Goal: Task Accomplishment & Management: Manage account settings

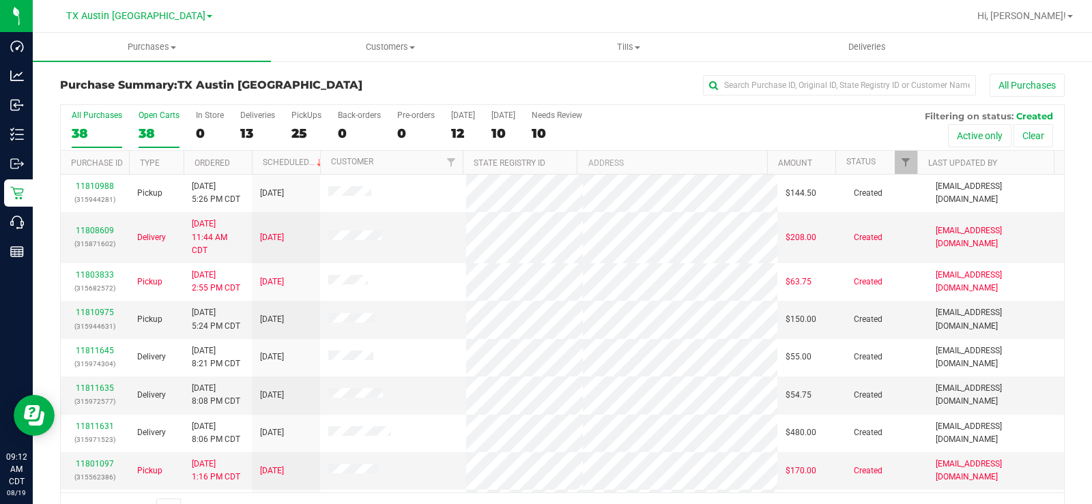
click at [152, 124] on label "Open Carts 38" at bounding box center [159, 130] width 41 height 38
click at [0, 0] on input "Open Carts 38" at bounding box center [0, 0] width 0 height 0
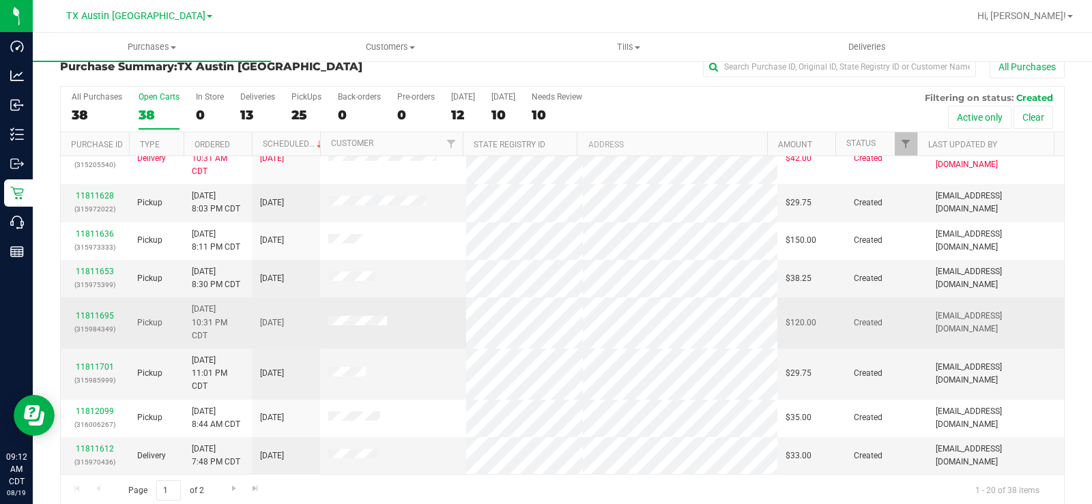
scroll to position [35, 0]
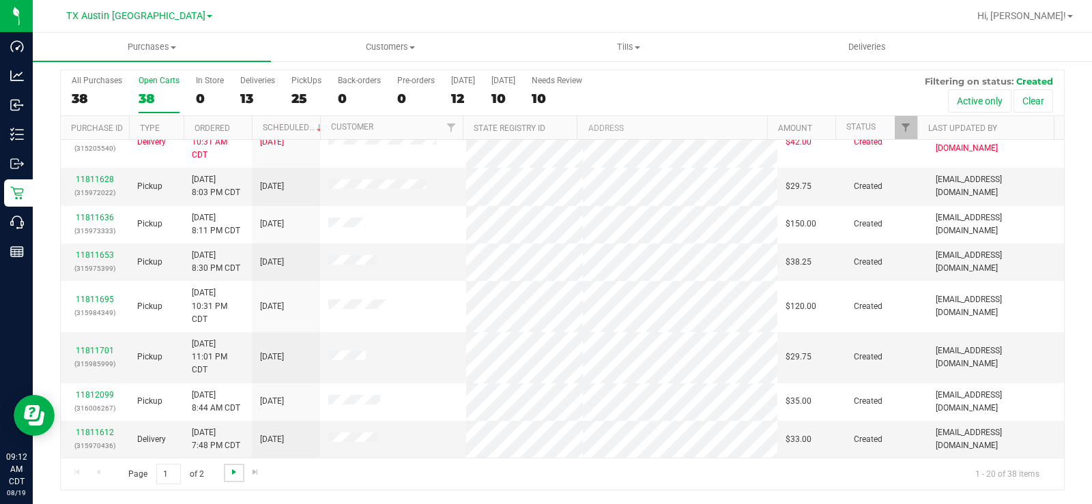
click at [233, 472] on span "Go to the next page" at bounding box center [234, 472] width 11 height 11
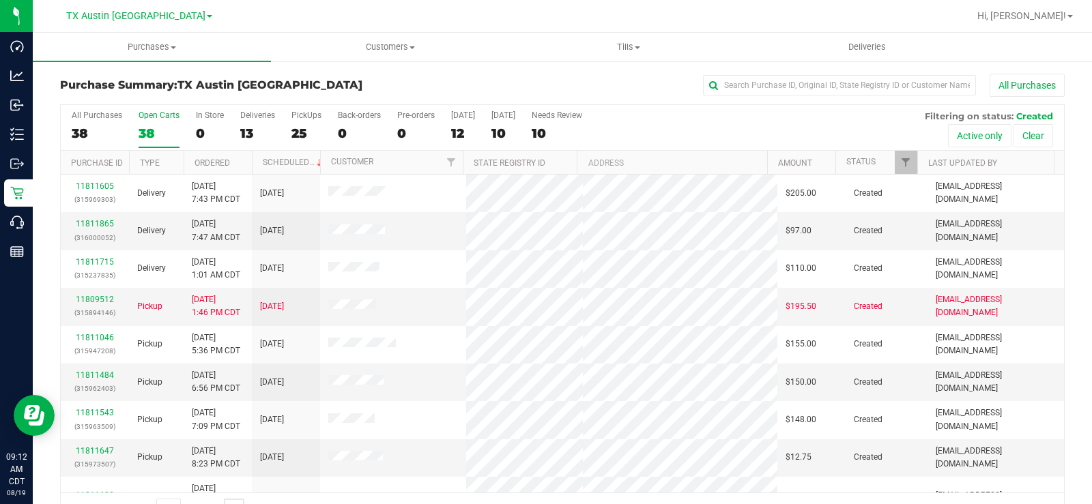
scroll to position [68, 0]
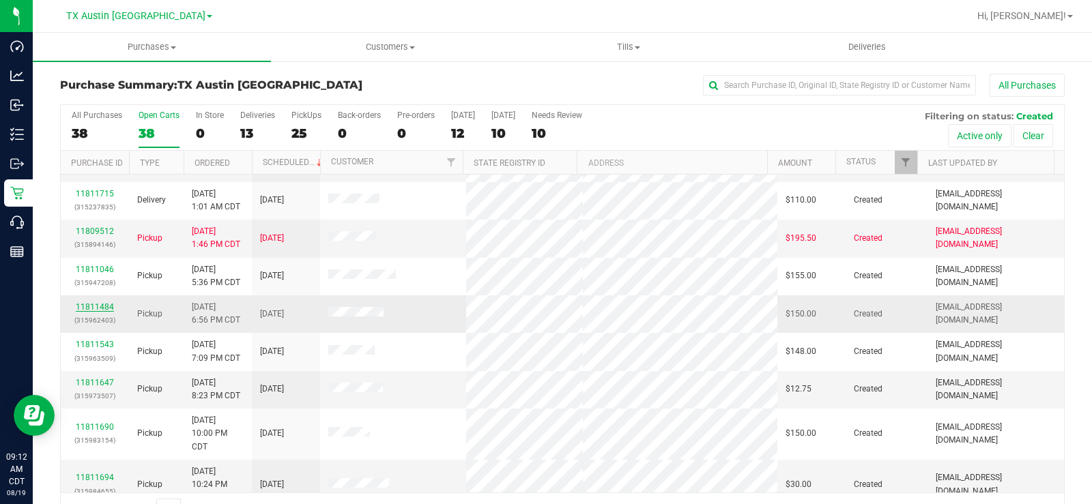
click at [90, 304] on link "11811484" at bounding box center [95, 307] width 38 height 10
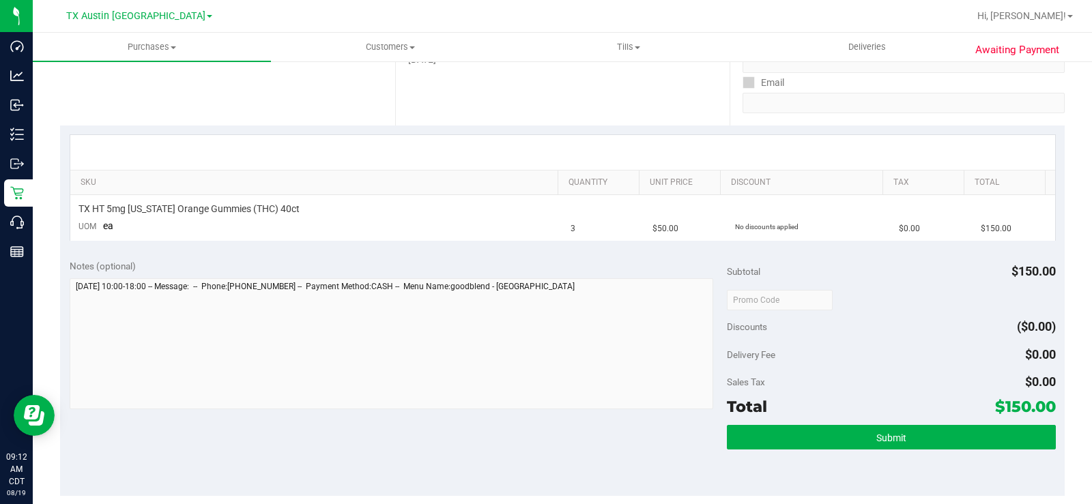
scroll to position [273, 0]
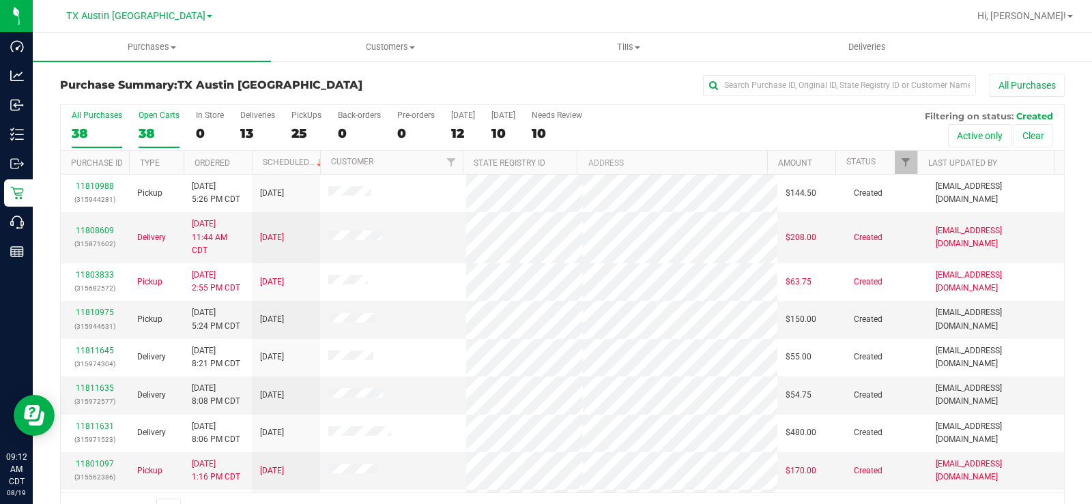
click at [145, 132] on div "38" at bounding box center [159, 134] width 41 height 16
click at [0, 0] on input "Open Carts 38" at bounding box center [0, 0] width 0 height 0
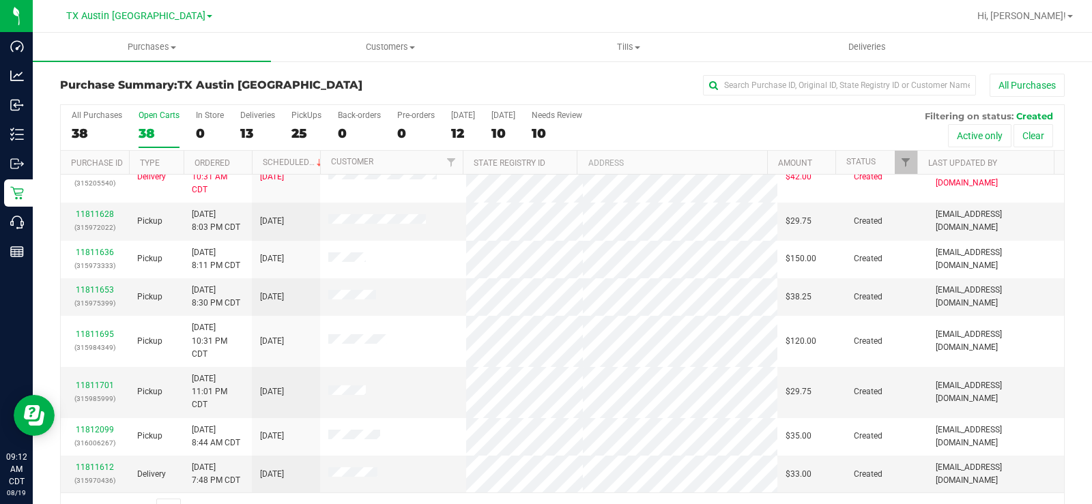
scroll to position [35, 0]
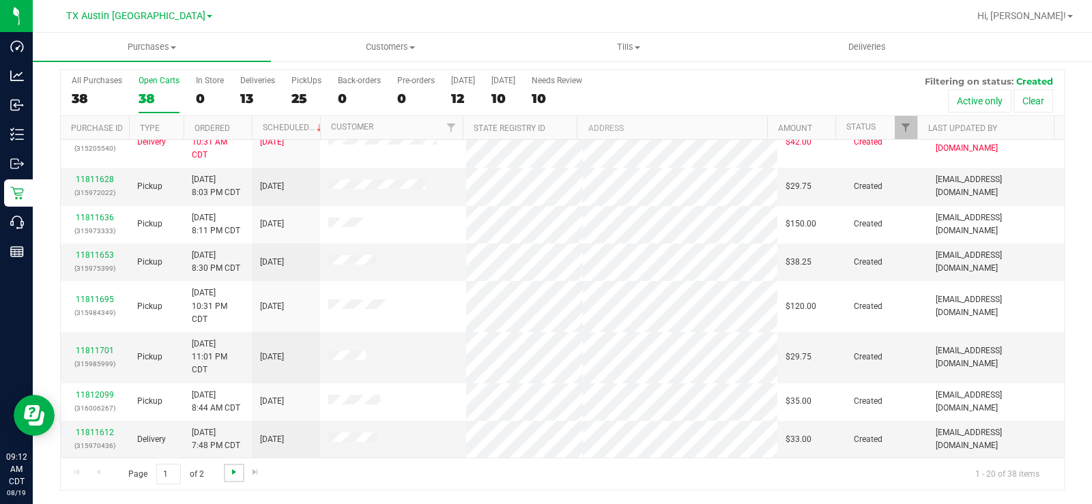
click at [233, 472] on span "Go to the next page" at bounding box center [234, 472] width 11 height 11
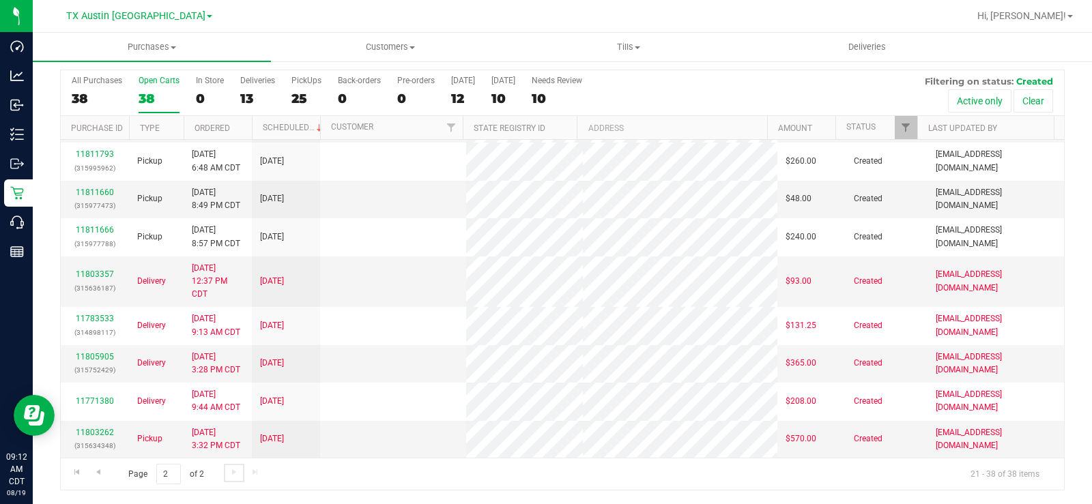
scroll to position [0, 0]
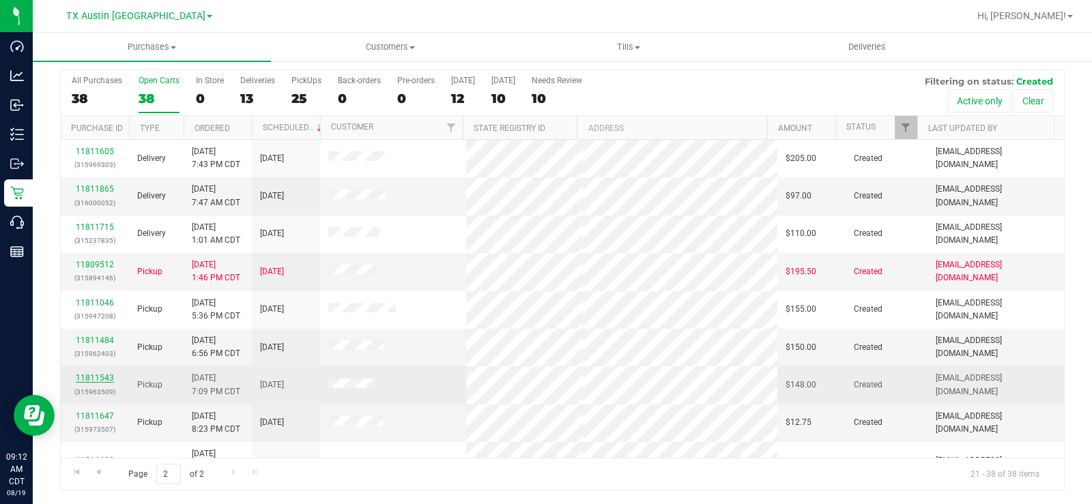
click at [100, 377] on link "11811543" at bounding box center [95, 378] width 38 height 10
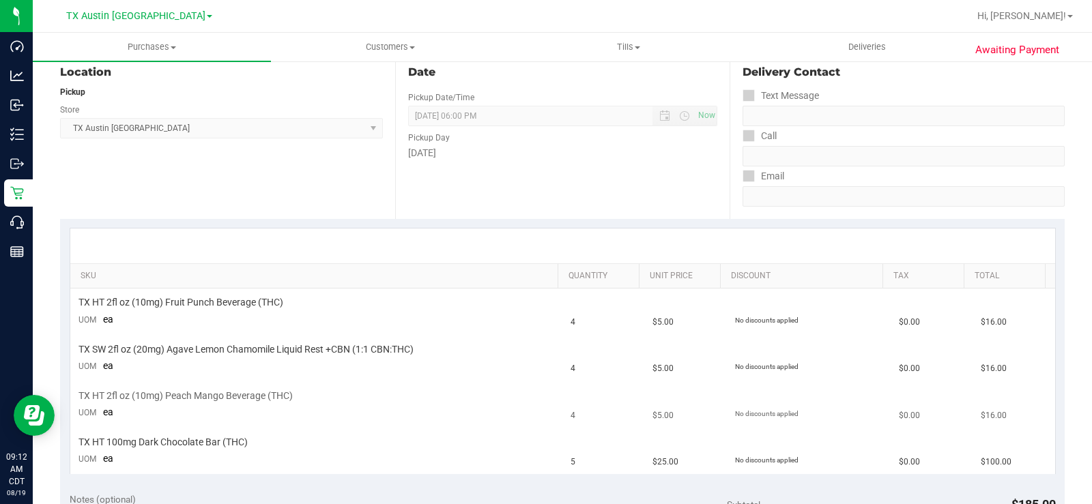
scroll to position [376, 0]
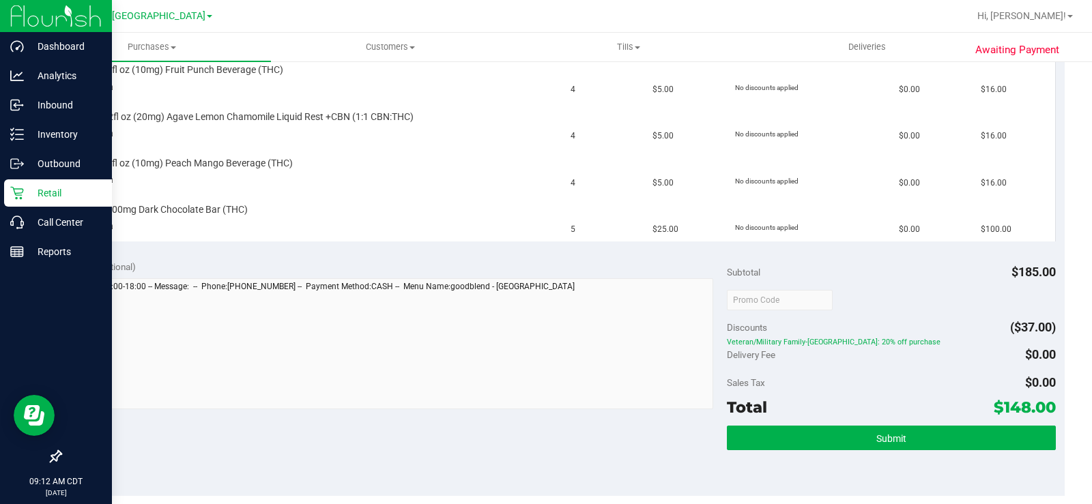
click at [20, 191] on icon at bounding box center [17, 193] width 14 height 14
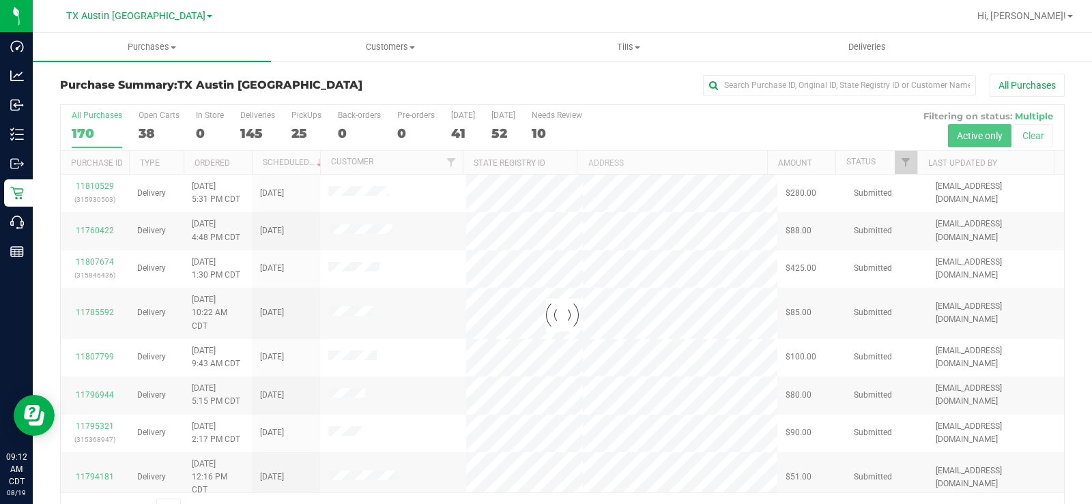
click at [144, 133] on div at bounding box center [562, 315] width 1003 height 420
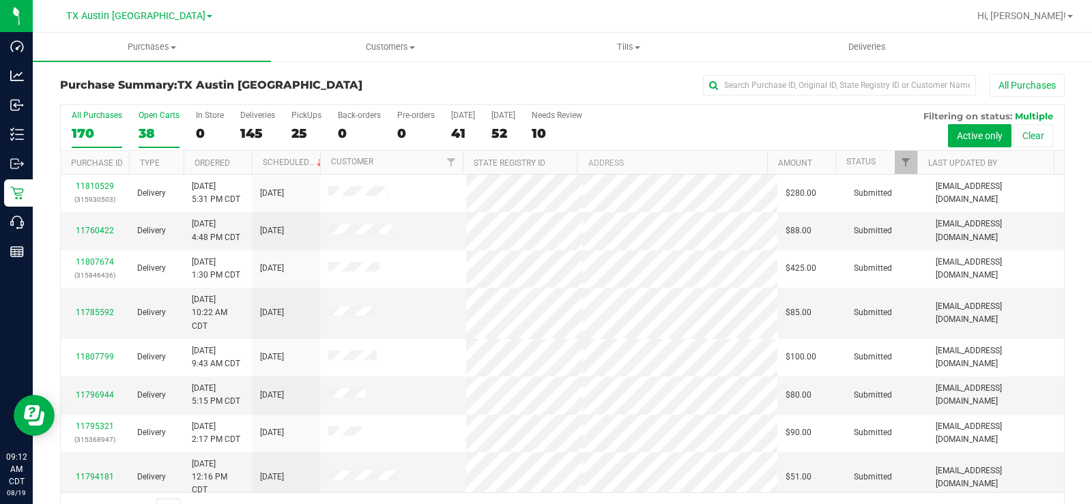
click at [144, 130] on div "38" at bounding box center [159, 134] width 41 height 16
click at [0, 0] on input "Open Carts 38" at bounding box center [0, 0] width 0 height 0
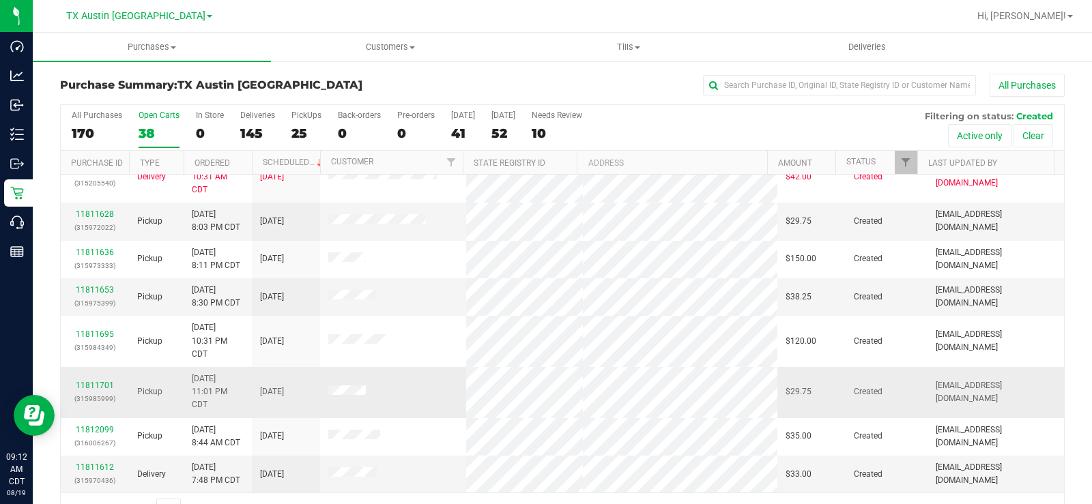
scroll to position [35, 0]
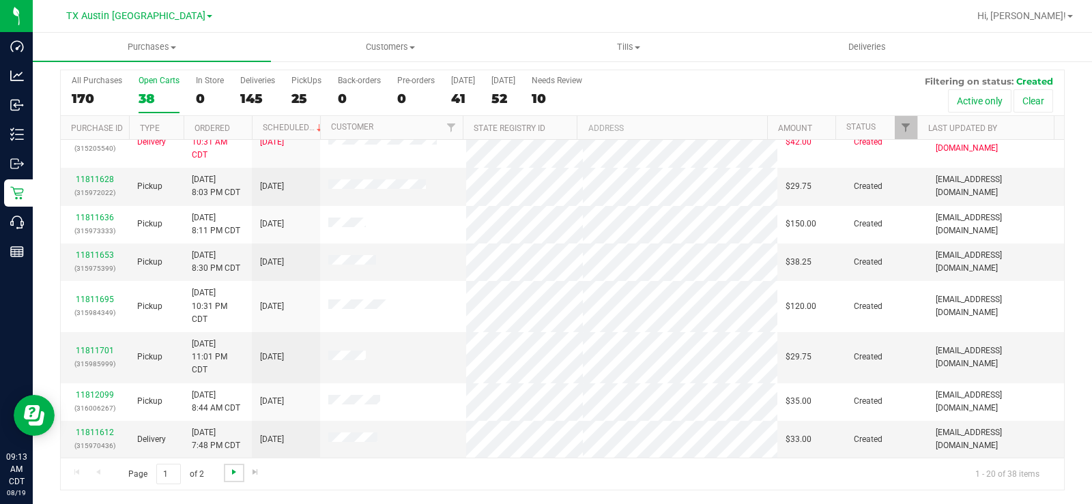
click at [233, 472] on span "Go to the next page" at bounding box center [234, 472] width 11 height 11
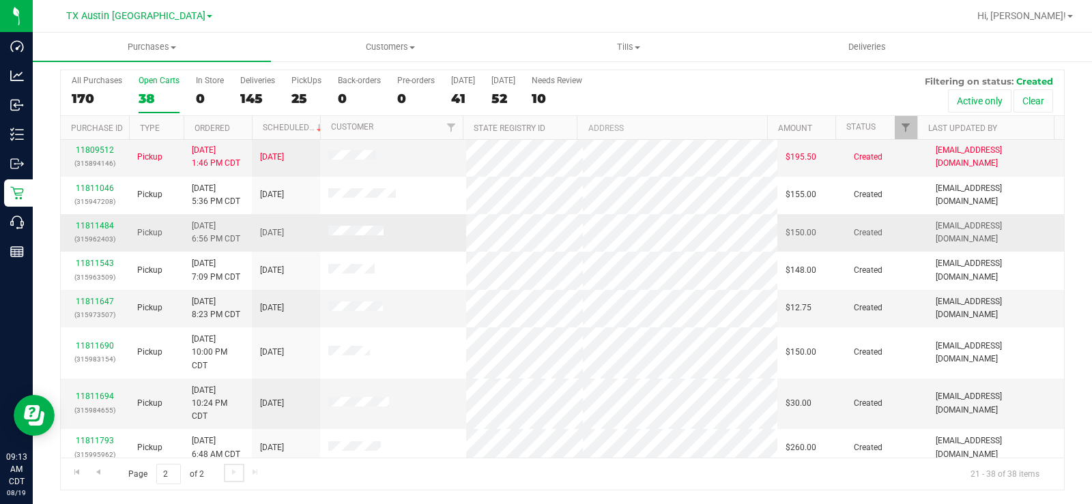
scroll to position [136, 0]
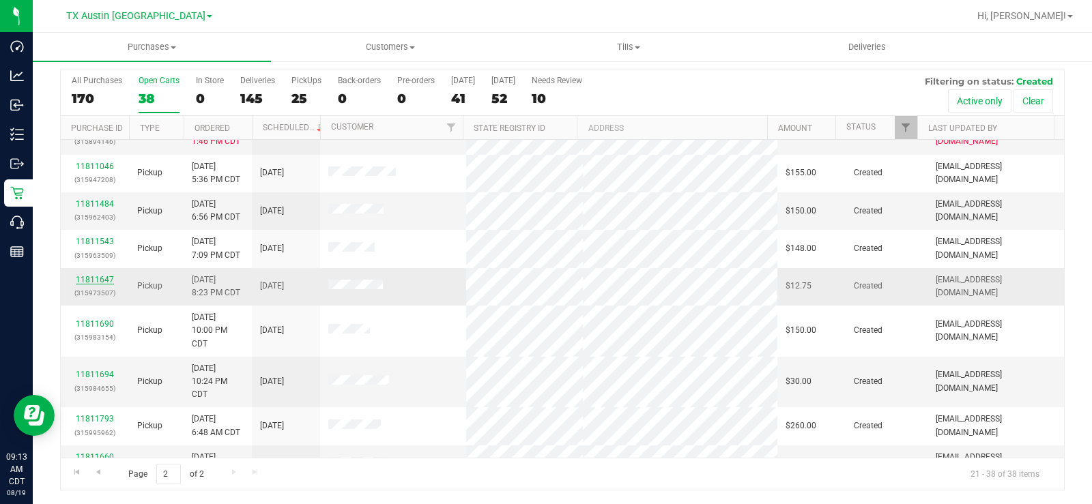
click at [82, 278] on link "11811647" at bounding box center [95, 280] width 38 height 10
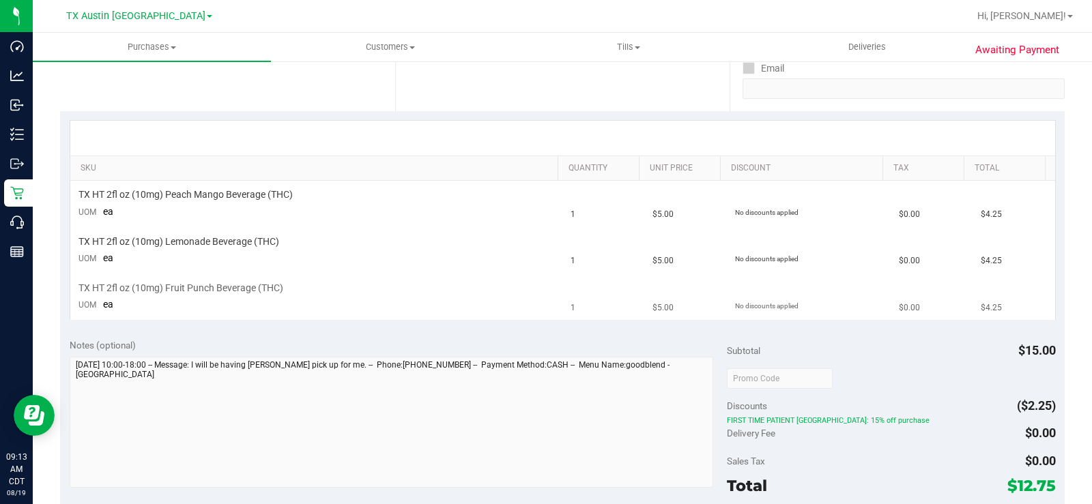
scroll to position [308, 0]
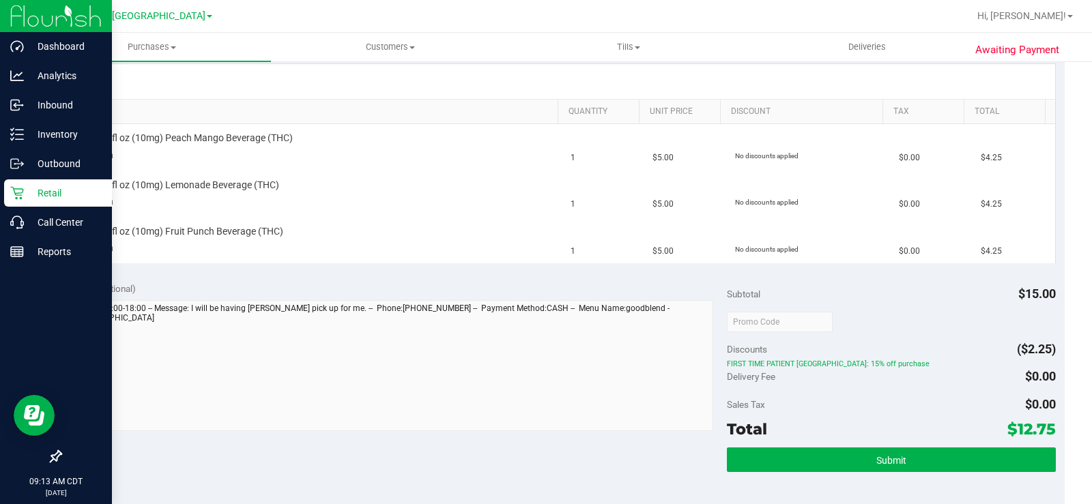
click at [50, 197] on p "Retail" at bounding box center [65, 193] width 82 height 16
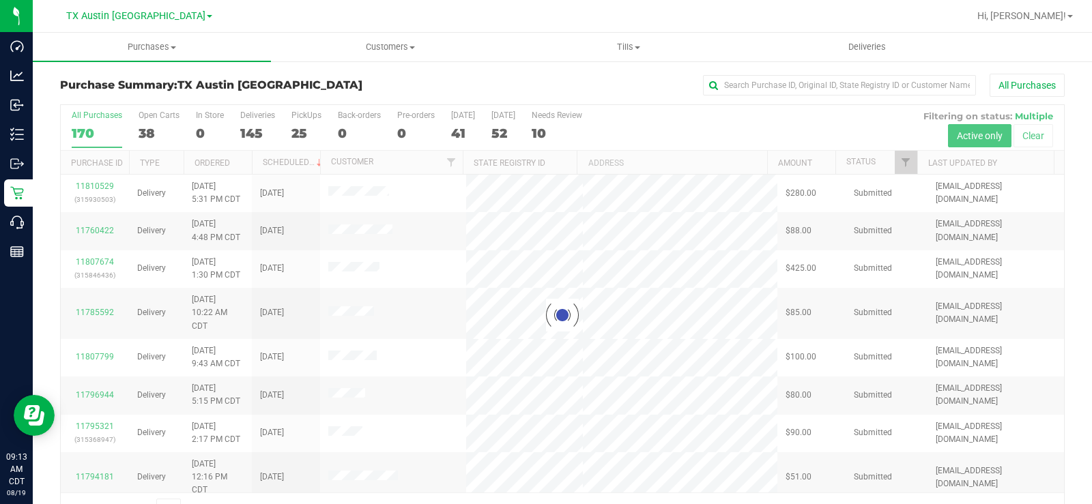
click at [144, 128] on div at bounding box center [562, 315] width 1003 height 420
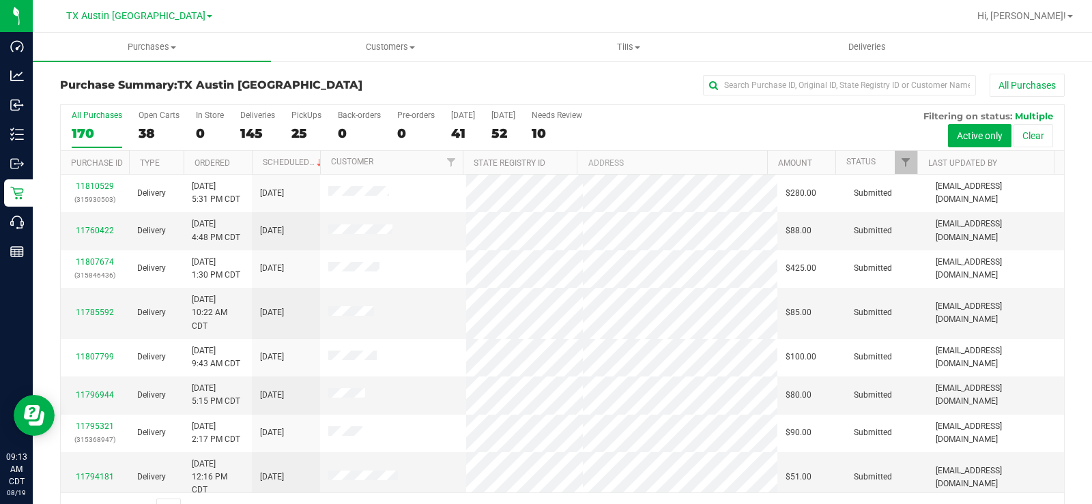
click at [144, 128] on div "38" at bounding box center [159, 134] width 41 height 16
click at [0, 0] on input "Open Carts 38" at bounding box center [0, 0] width 0 height 0
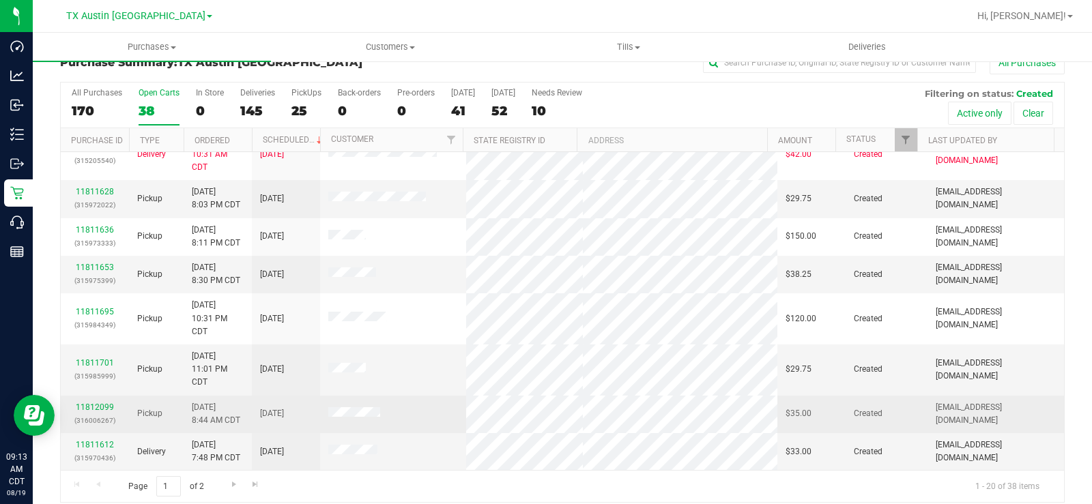
scroll to position [35, 0]
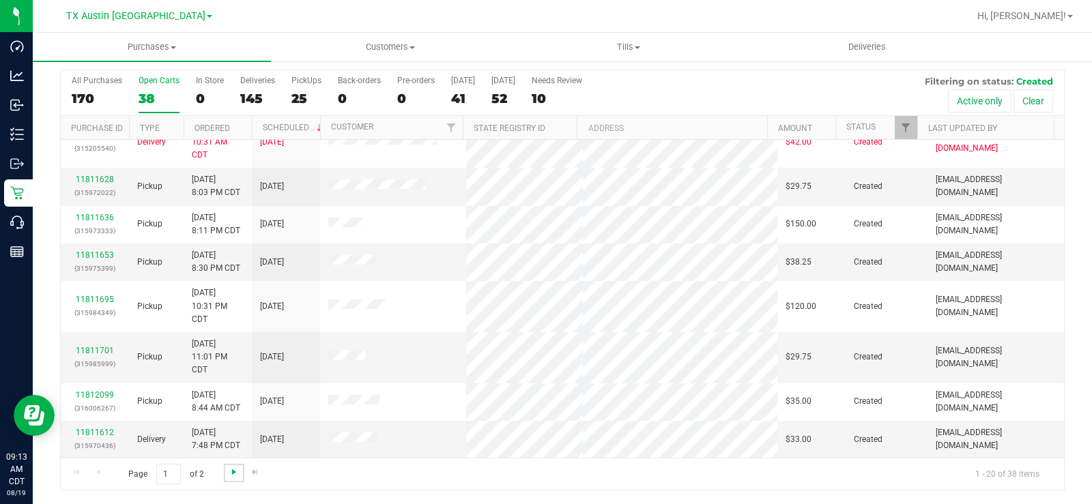
click at [233, 472] on span "Go to the next page" at bounding box center [234, 472] width 11 height 11
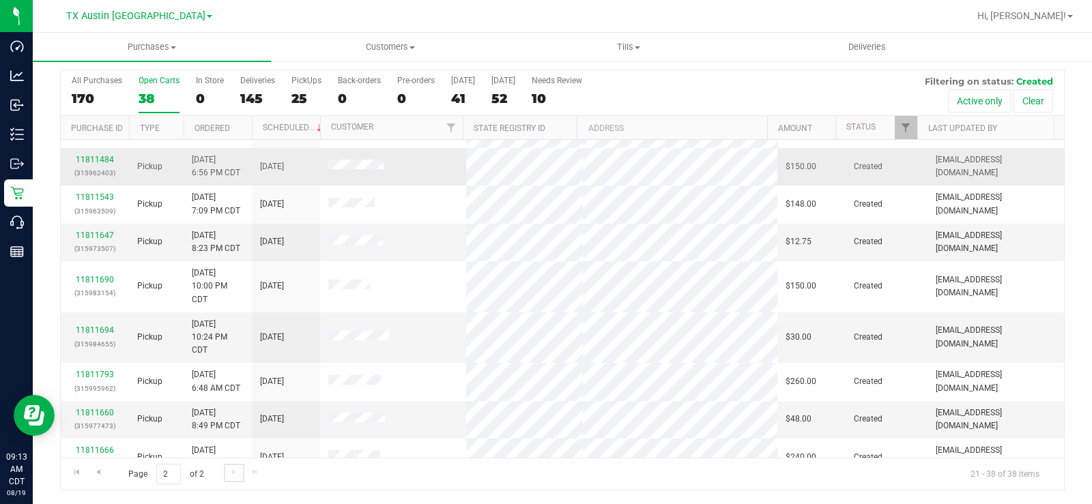
scroll to position [205, 0]
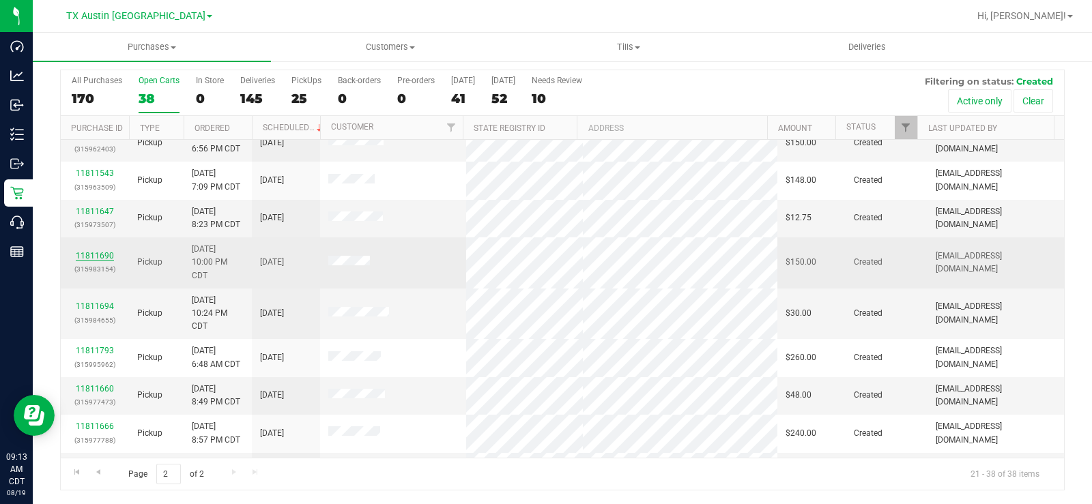
click at [96, 253] on link "11811690" at bounding box center [95, 256] width 38 height 10
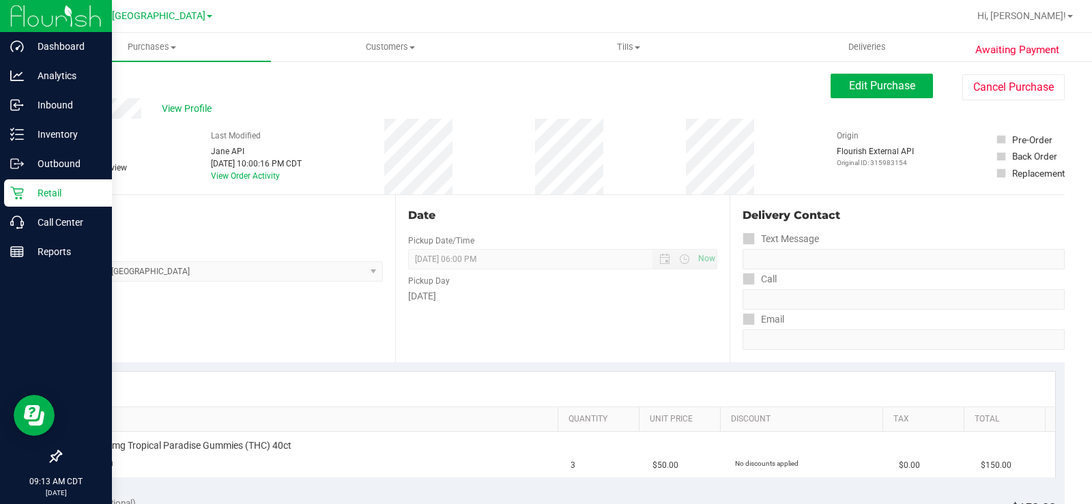
click at [20, 197] on icon at bounding box center [17, 193] width 14 height 14
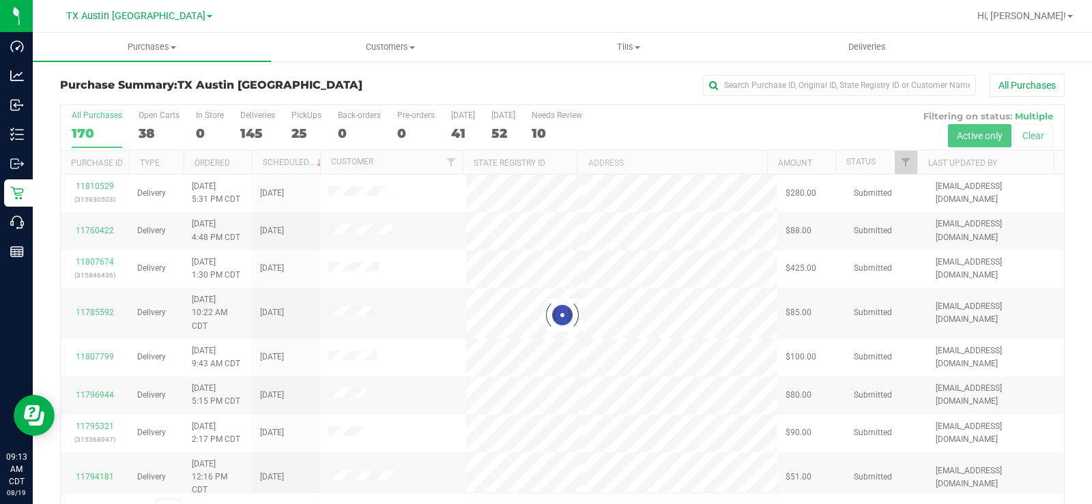
click at [146, 130] on div at bounding box center [562, 315] width 1003 height 420
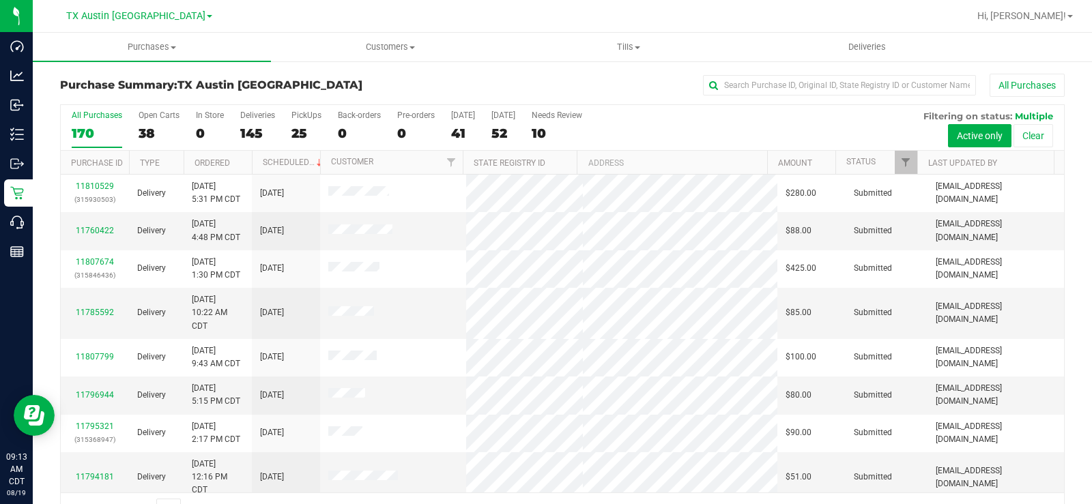
click at [146, 130] on div "38" at bounding box center [159, 134] width 41 height 16
click at [0, 0] on input "Open Carts 38" at bounding box center [0, 0] width 0 height 0
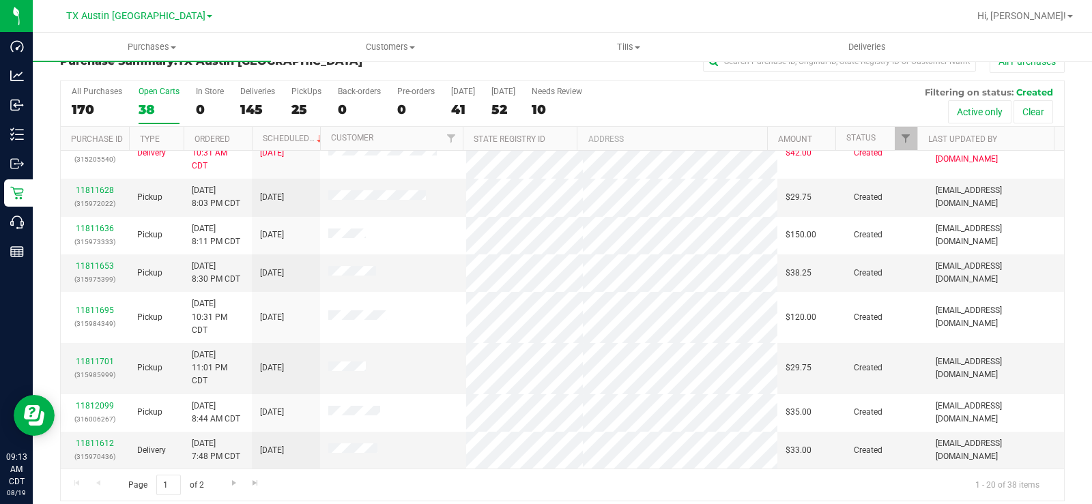
scroll to position [35, 0]
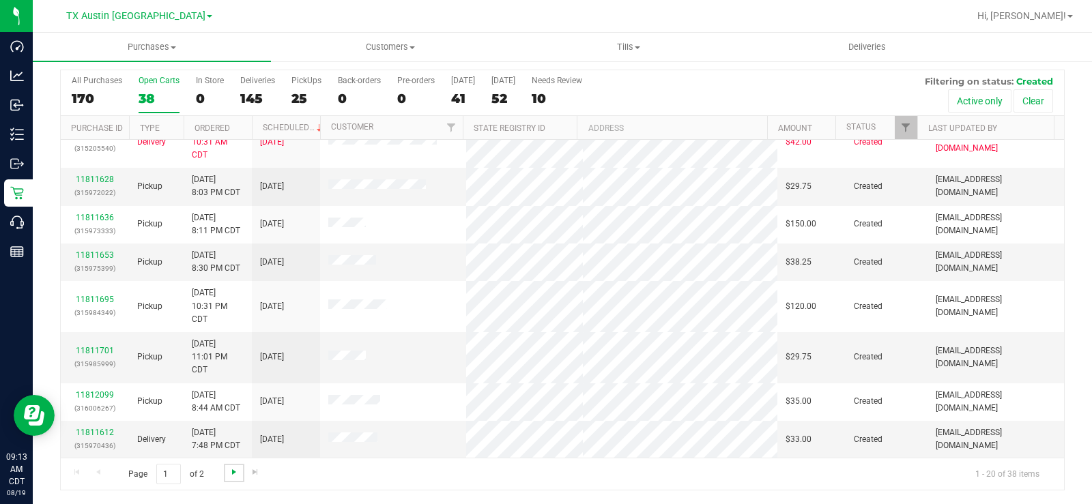
click at [231, 472] on span "Go to the next page" at bounding box center [234, 472] width 11 height 11
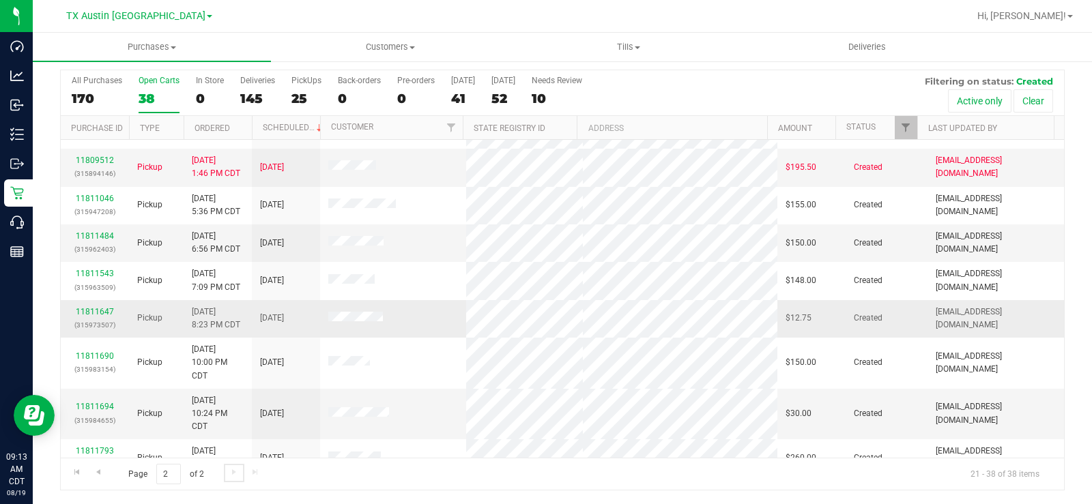
scroll to position [136, 0]
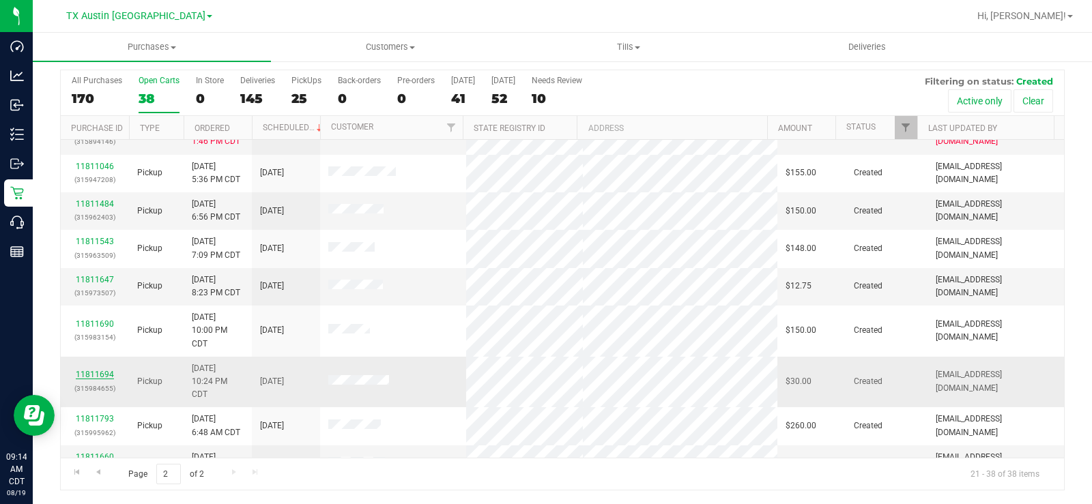
click at [94, 372] on link "11811694" at bounding box center [95, 375] width 38 height 10
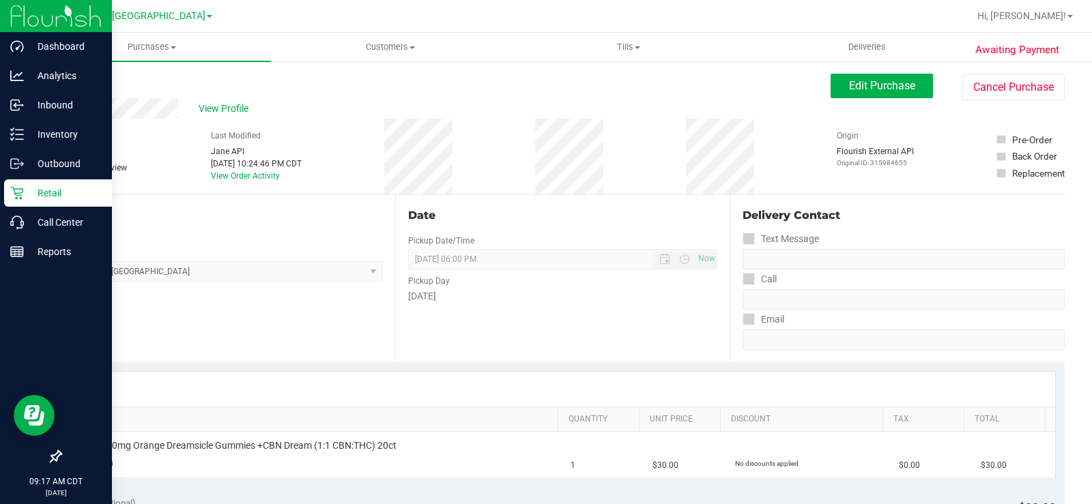
click at [20, 191] on icon at bounding box center [17, 193] width 14 height 14
click at [18, 190] on icon at bounding box center [17, 193] width 14 height 14
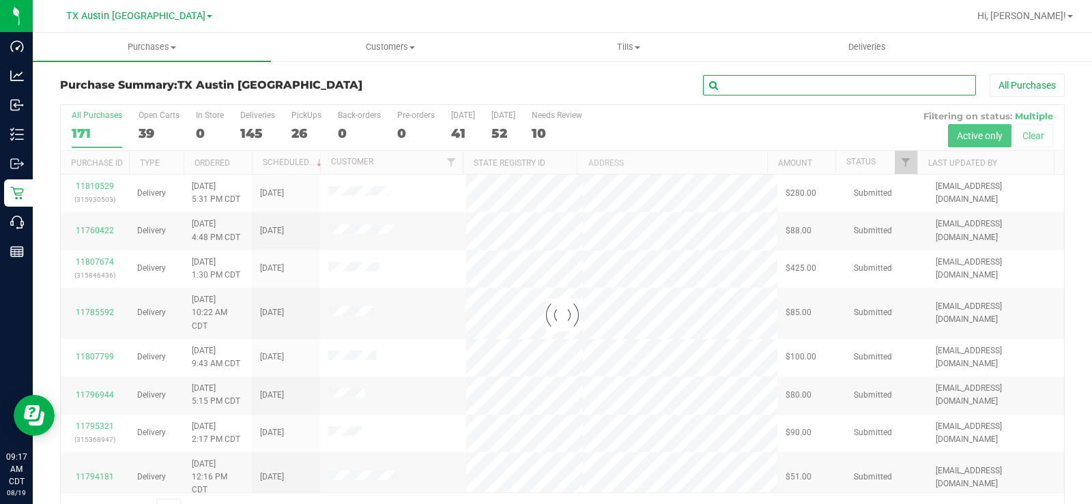
click at [782, 87] on input "text" at bounding box center [839, 85] width 273 height 20
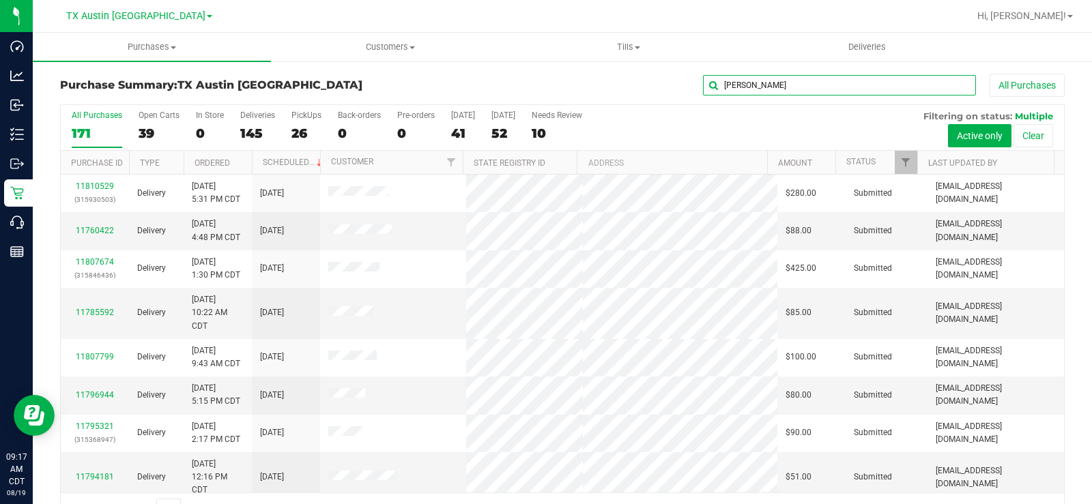
type input "[PERSON_NAME]"
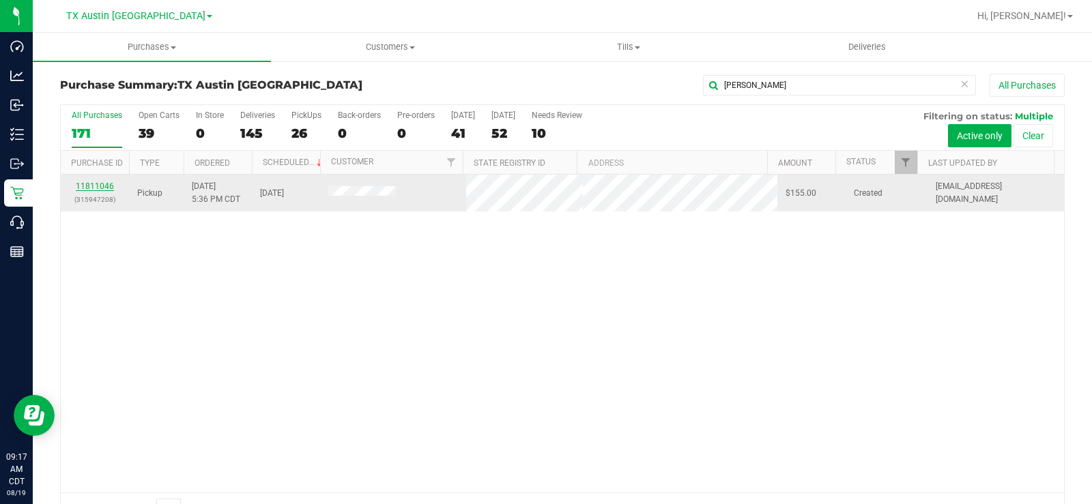
click at [100, 184] on link "11811046" at bounding box center [95, 187] width 38 height 10
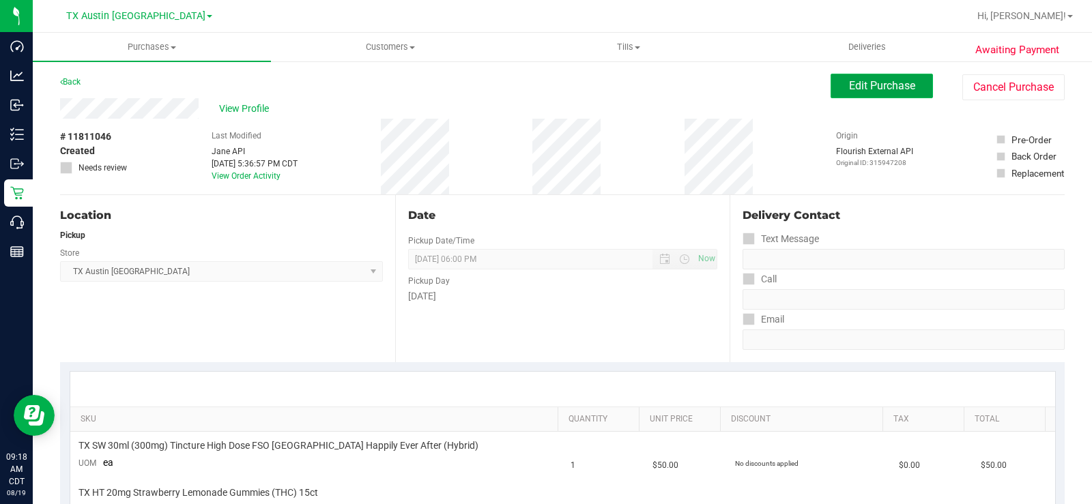
click at [857, 87] on span "Edit Purchase" at bounding box center [882, 85] width 66 height 13
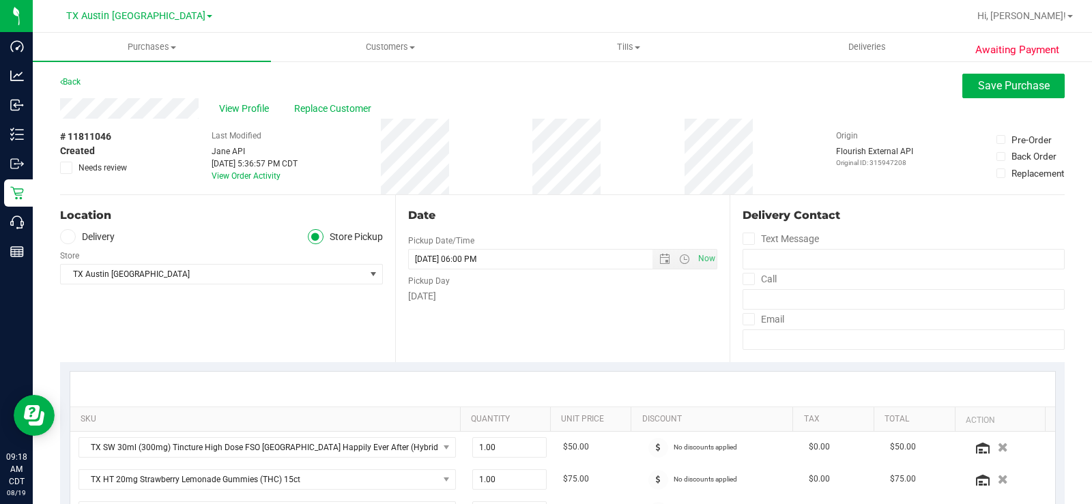
click at [71, 237] on icon at bounding box center [67, 237] width 8 height 0
click at [0, 0] on input "Delivery" at bounding box center [0, 0] width 0 height 0
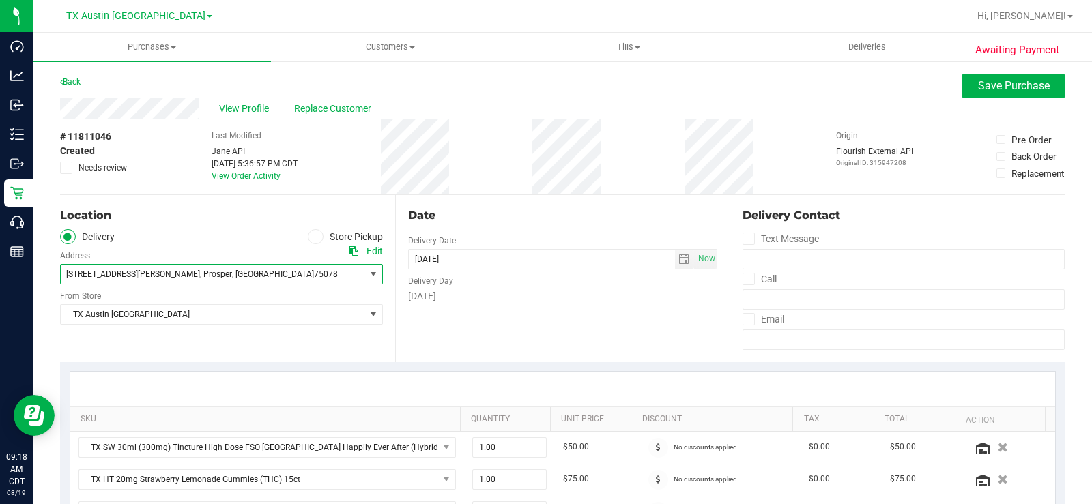
click at [98, 272] on span "[STREET_ADDRESS][PERSON_NAME]" at bounding box center [133, 275] width 134 height 10
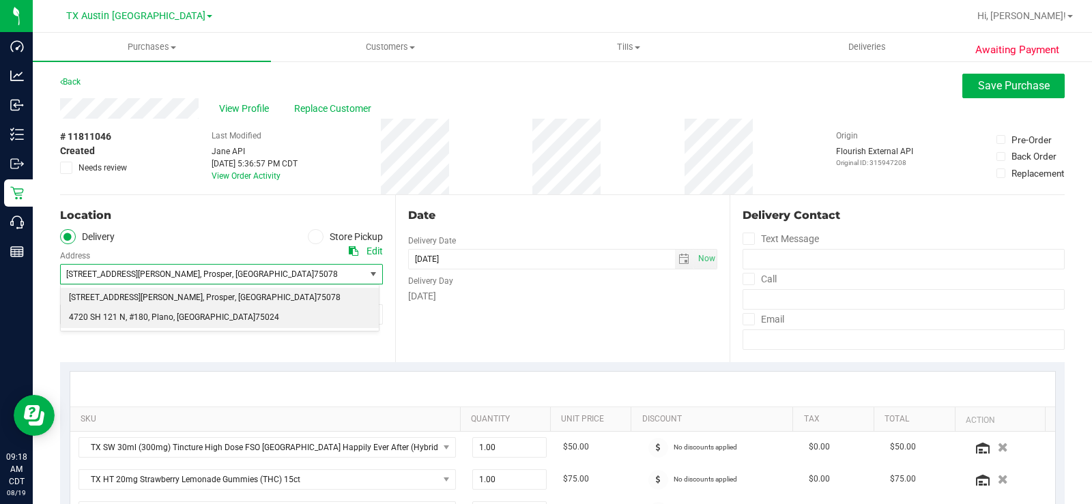
click at [98, 321] on span "4720 SH 121 N" at bounding box center [97, 318] width 57 height 18
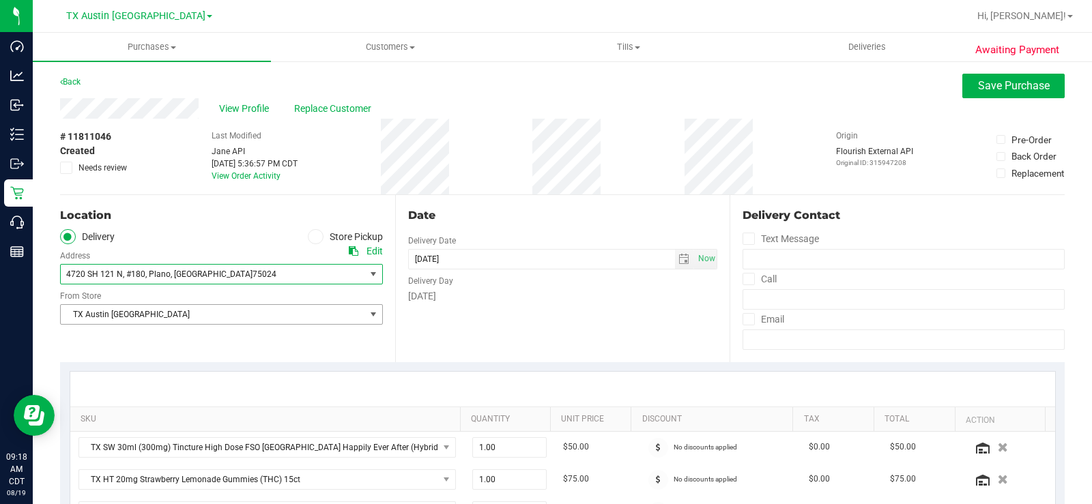
click at [102, 316] on span "TX Austin [GEOGRAPHIC_DATA]" at bounding box center [213, 314] width 304 height 19
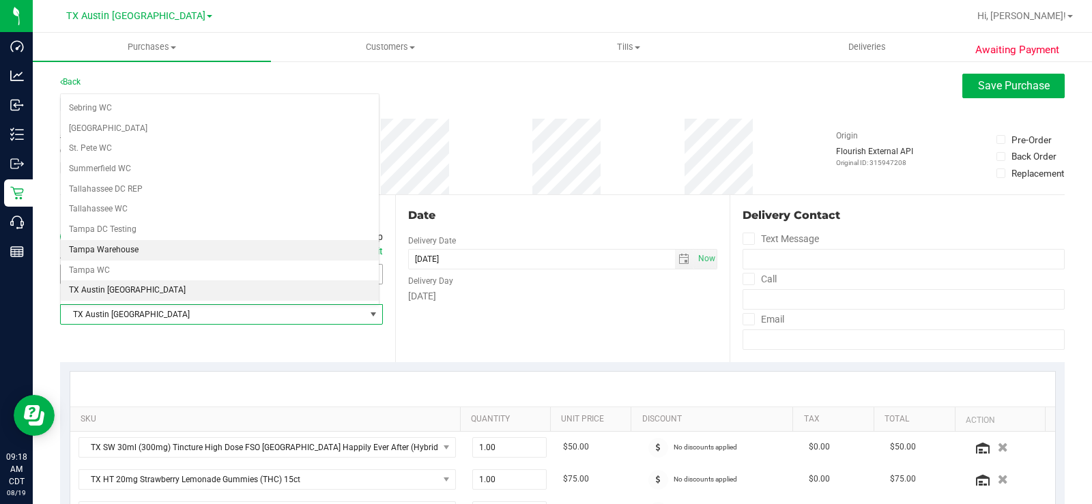
scroll to position [919, 0]
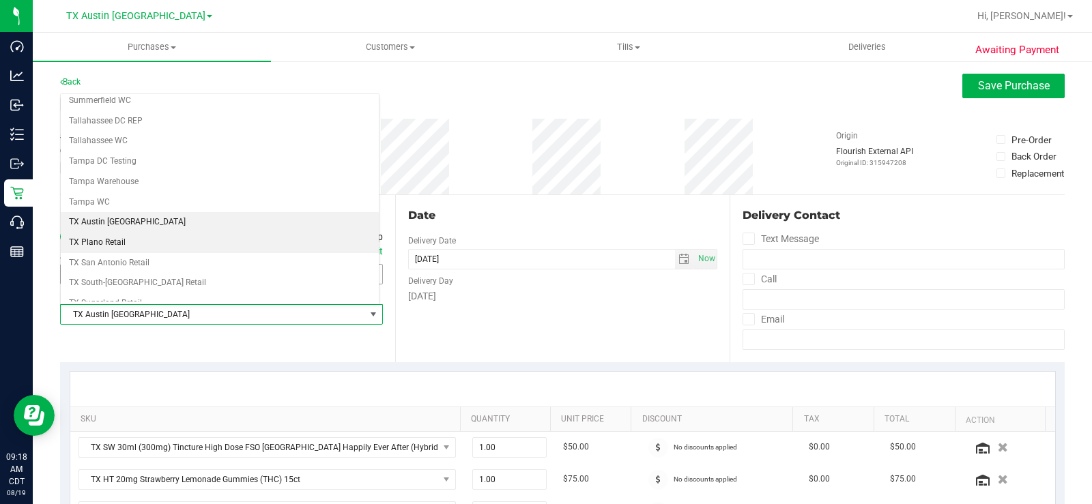
click at [109, 241] on li "TX Plano Retail" at bounding box center [220, 243] width 318 height 20
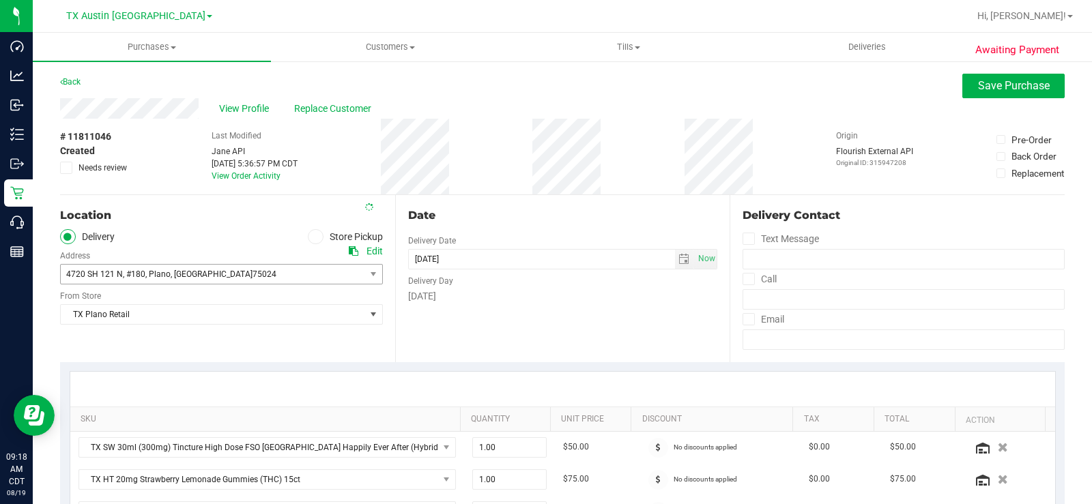
click at [455, 308] on div "Date Delivery Date [DATE] Now [DATE] 06:00 PM Now Delivery Day [DATE]" at bounding box center [562, 278] width 335 height 167
click at [678, 263] on span "select" at bounding box center [683, 259] width 11 height 11
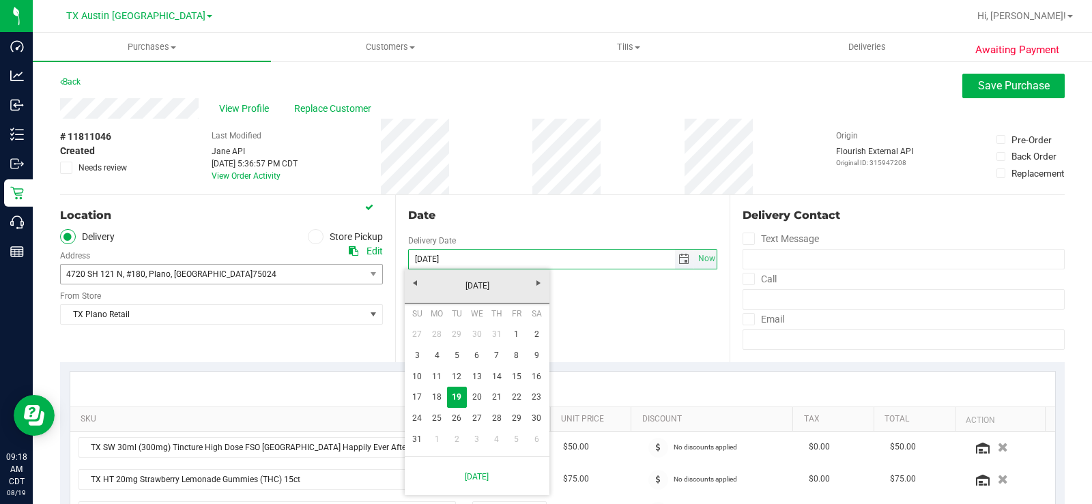
click at [678, 263] on span "select" at bounding box center [683, 259] width 11 height 11
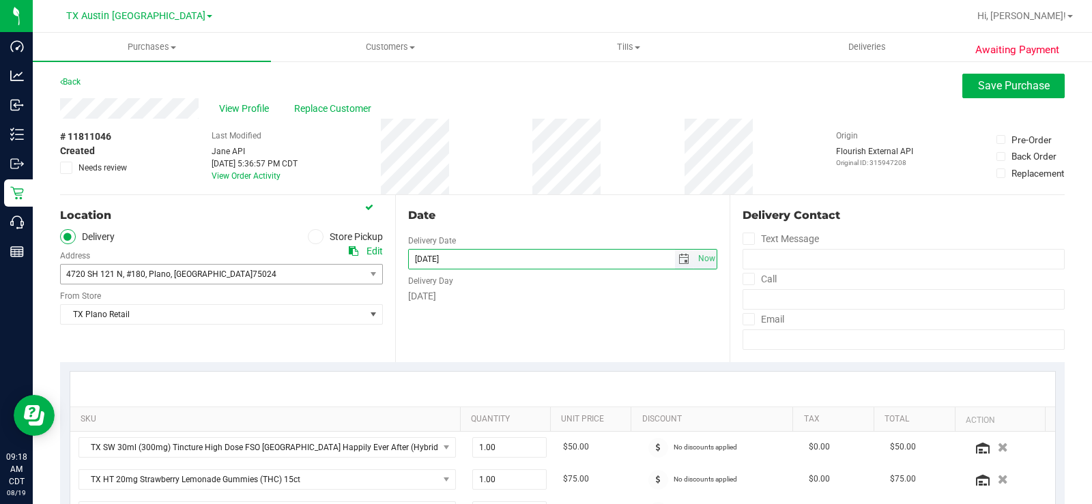
click at [679, 263] on span "select" at bounding box center [683, 259] width 11 height 11
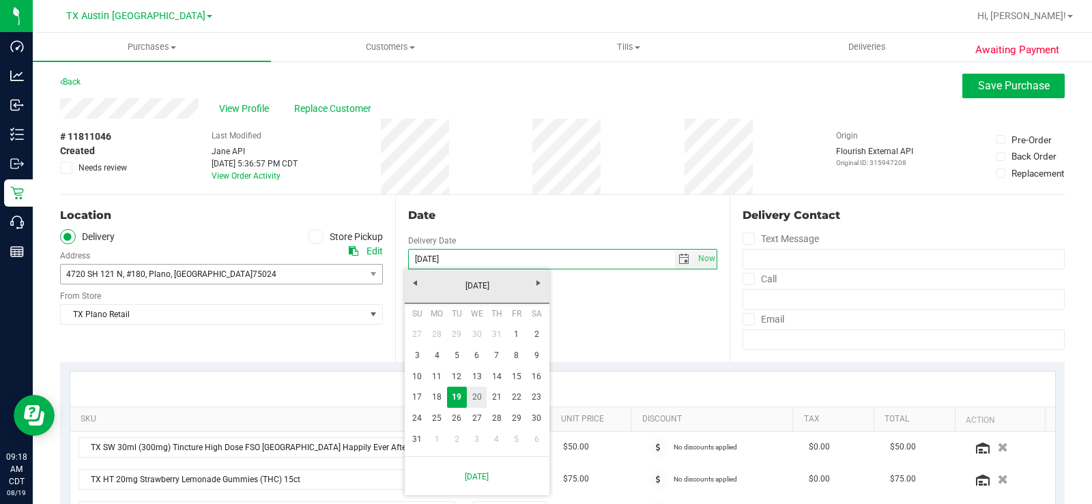
click at [478, 398] on link "20" at bounding box center [477, 397] width 20 height 21
type input "[DATE]"
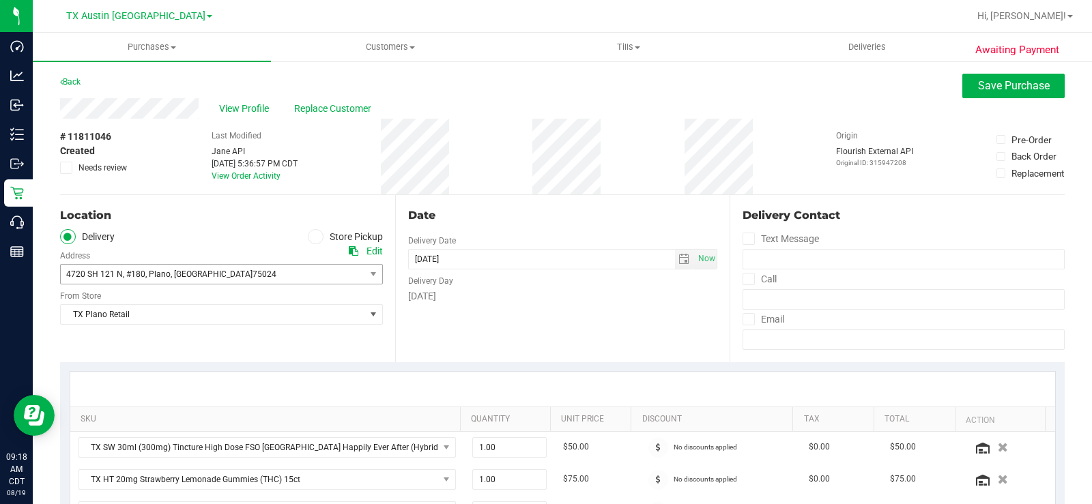
click at [508, 345] on div "Date Delivery Date [DATE] Now [DATE] 06:00 PM Now Delivery Day [DATE]" at bounding box center [562, 278] width 335 height 167
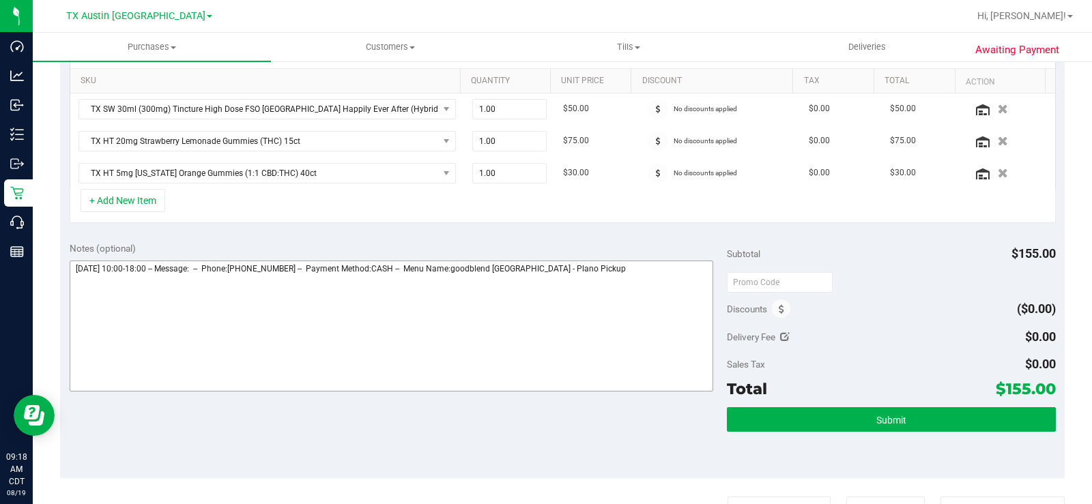
scroll to position [341, 0]
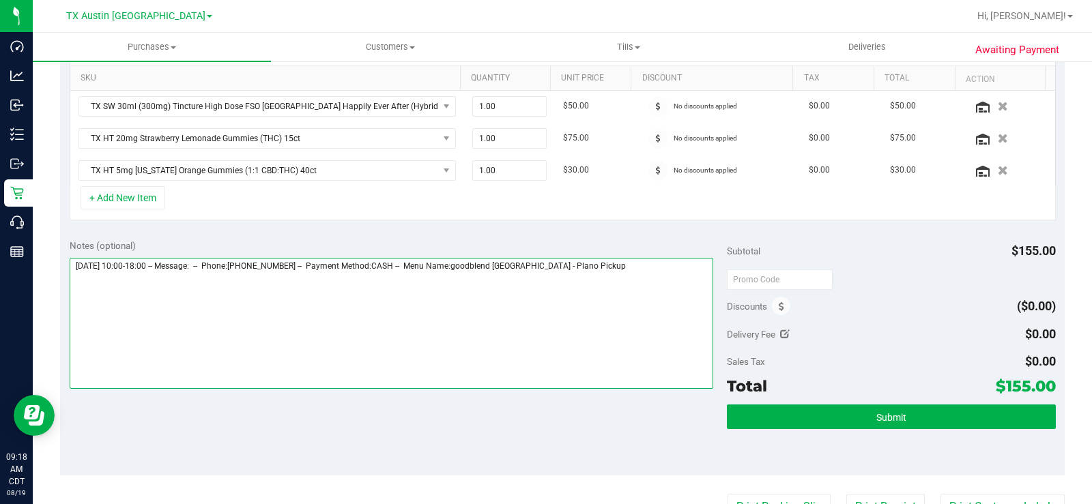
click at [613, 261] on textarea at bounding box center [392, 323] width 644 height 131
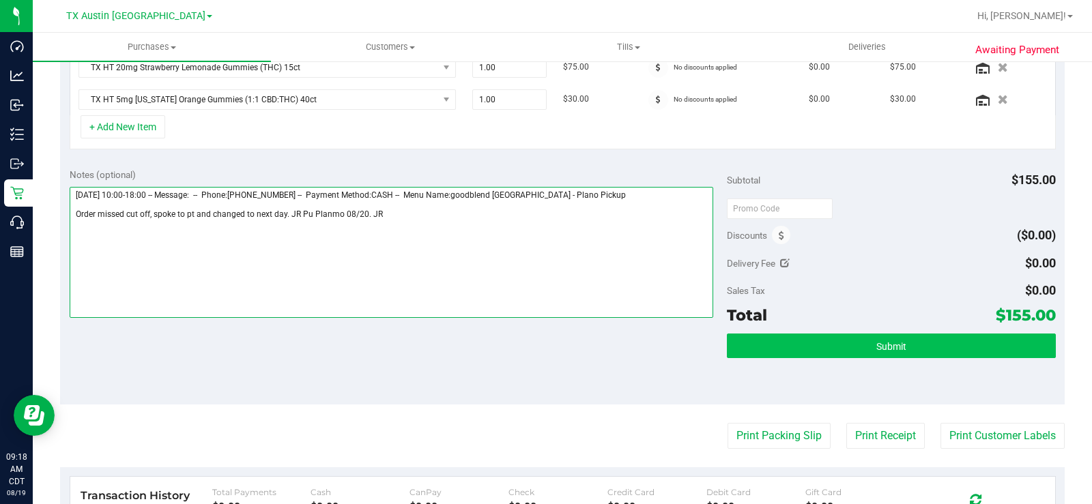
scroll to position [478, 0]
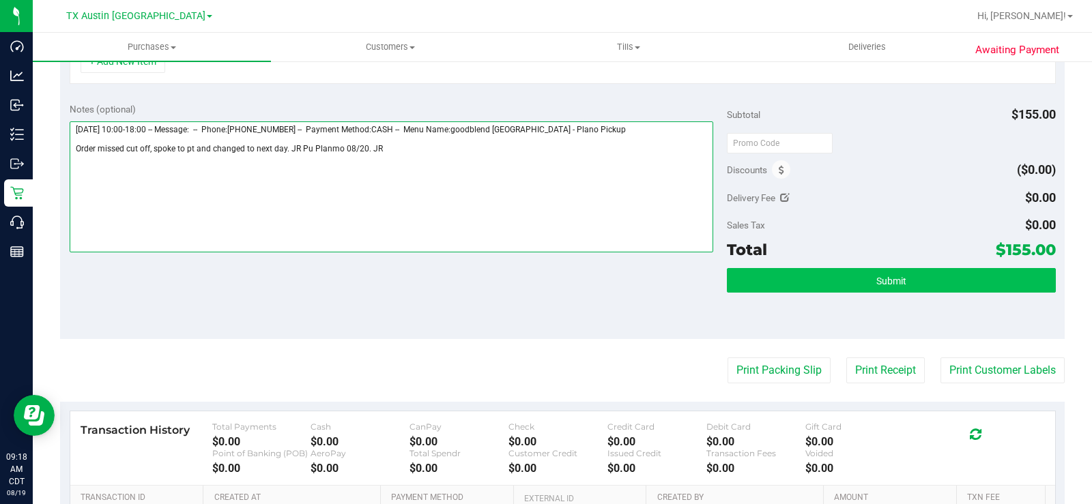
type textarea "[DATE] 10:00-18:00 -- Message: -- Phone:[PHONE_NUMBER] -- Payment Method:CASH -…"
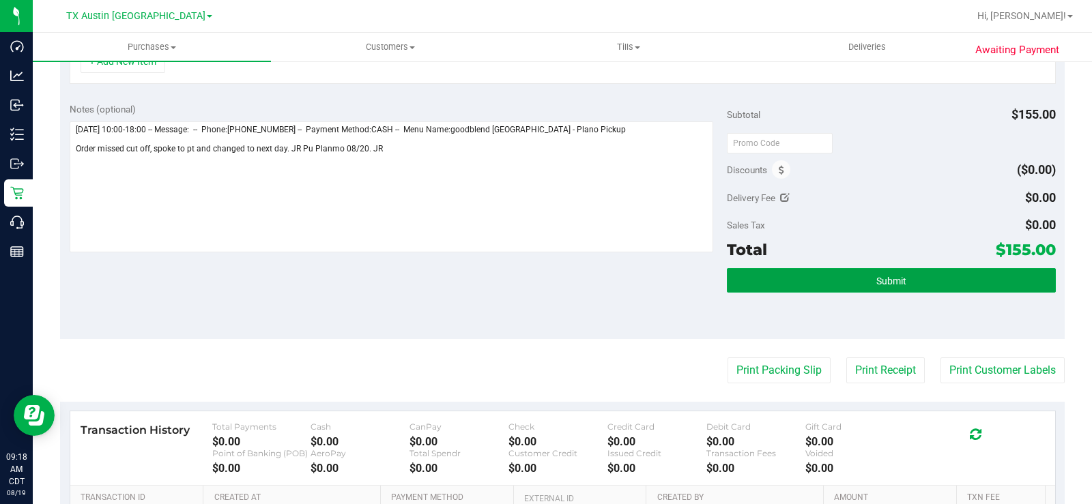
click at [822, 276] on button "Submit" at bounding box center [891, 280] width 329 height 25
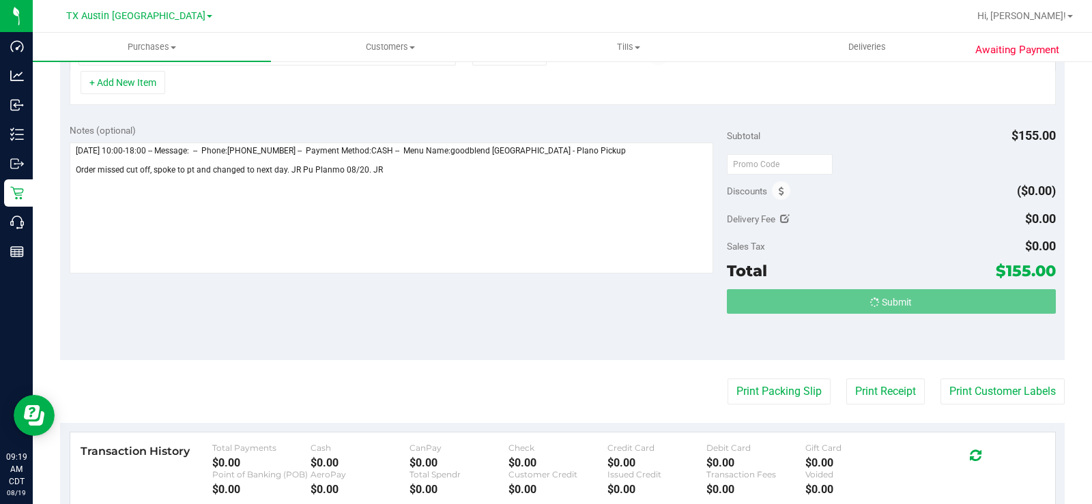
scroll to position [435, 0]
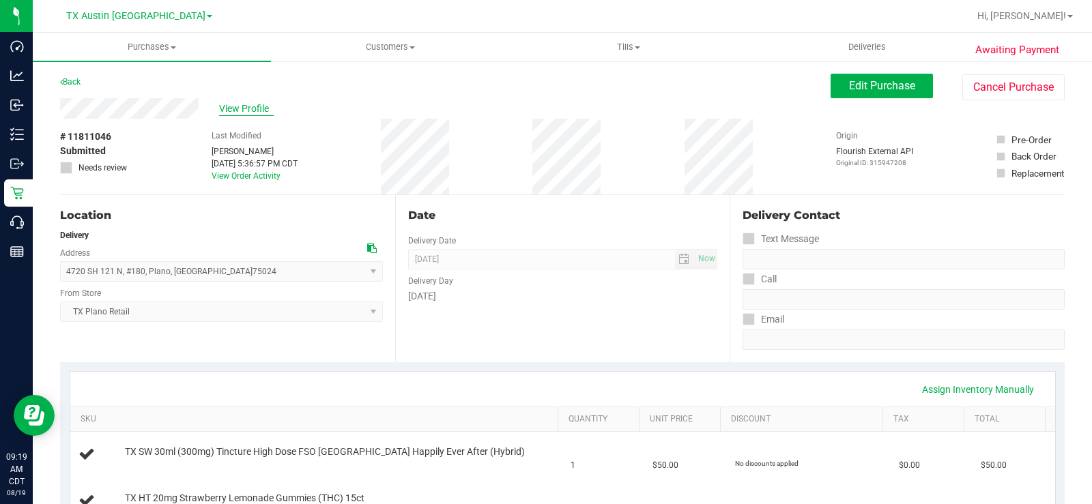
click at [236, 104] on span "View Profile" at bounding box center [246, 109] width 55 height 14
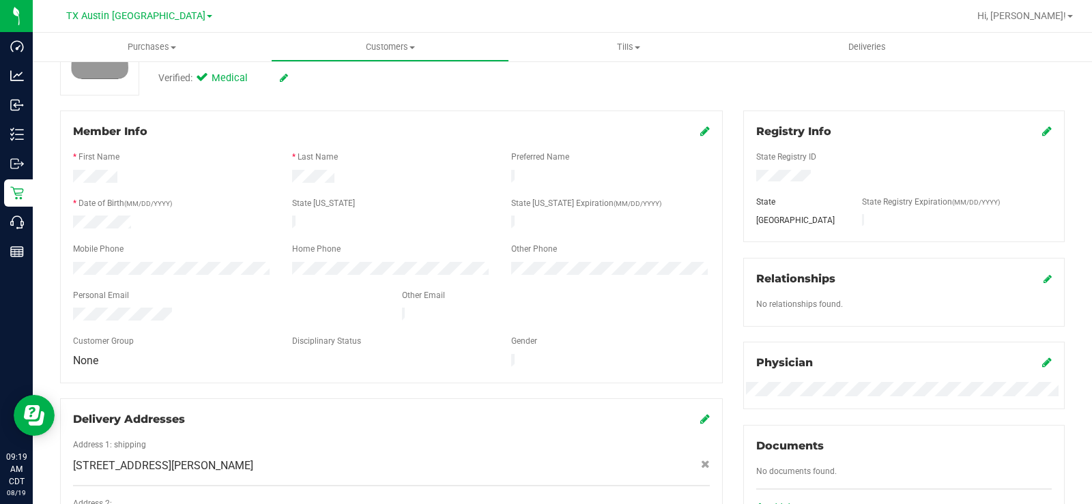
scroll to position [136, 0]
drag, startPoint x: 186, startPoint y: 307, endPoint x: 66, endPoint y: 300, distance: 119.7
click at [66, 306] on div at bounding box center [227, 314] width 329 height 16
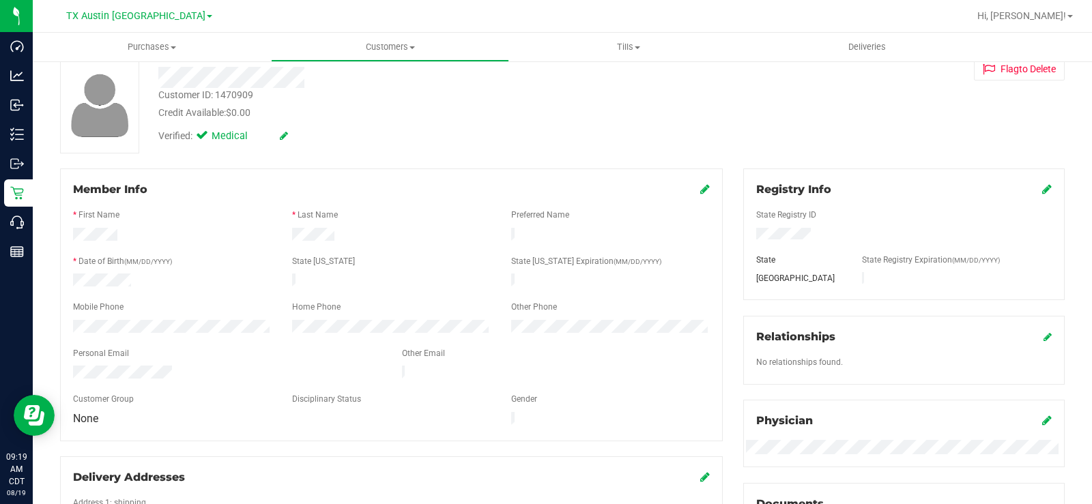
scroll to position [0, 0]
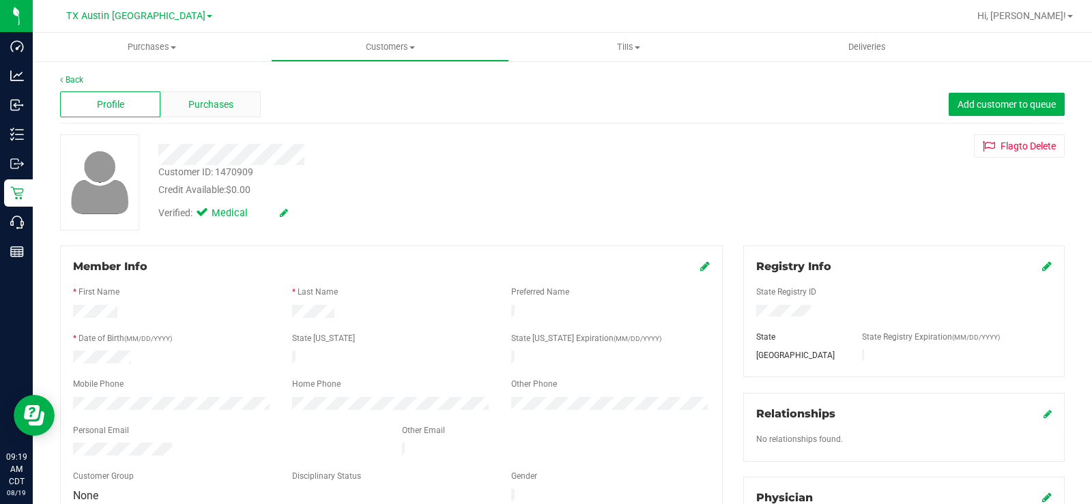
click at [227, 104] on span "Purchases" at bounding box center [210, 105] width 45 height 14
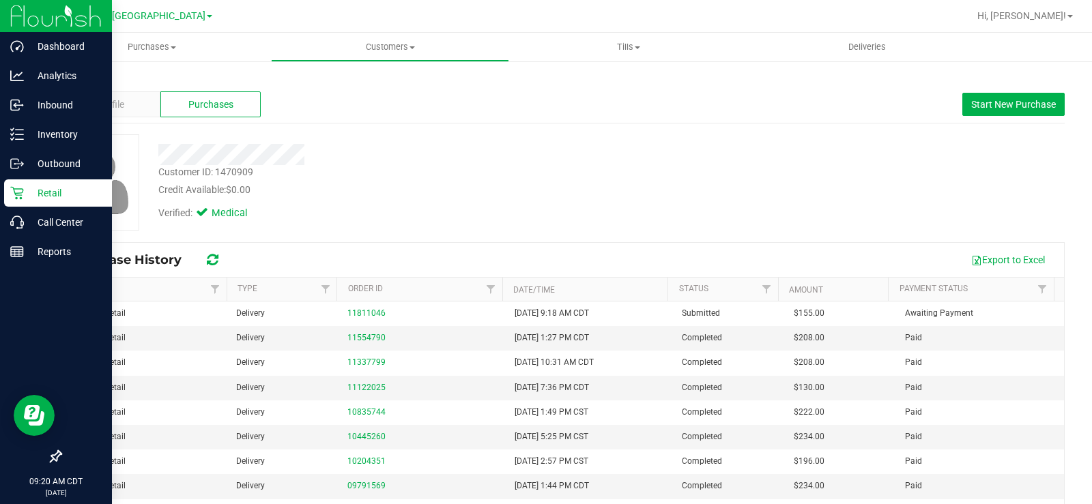
click at [27, 195] on p "Retail" at bounding box center [65, 193] width 82 height 16
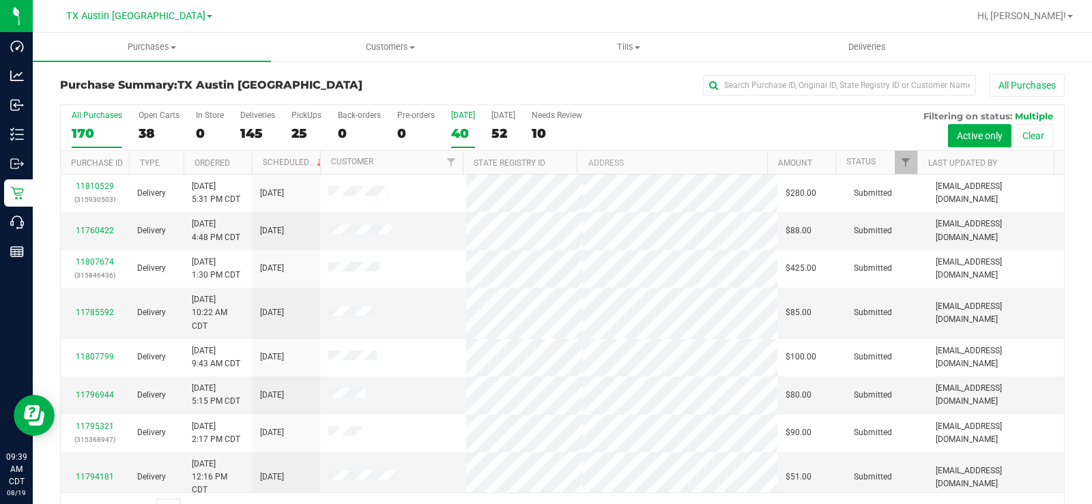
click at [461, 124] on label "[DATE] 40" at bounding box center [463, 130] width 24 height 38
click at [0, 0] on input "[DATE] 40" at bounding box center [0, 0] width 0 height 0
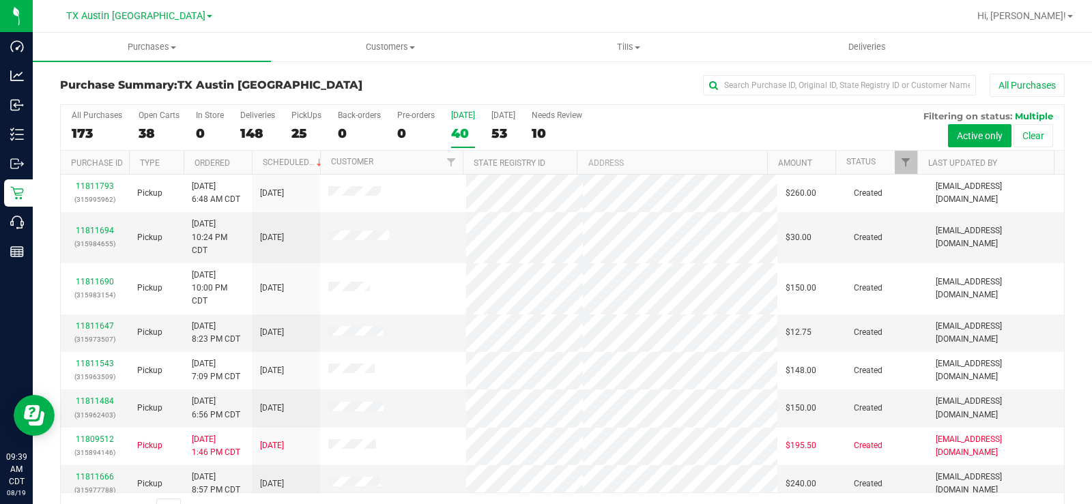
click at [459, 121] on label "[DATE] 40" at bounding box center [463, 130] width 24 height 38
click at [0, 0] on input "[DATE] 40" at bounding box center [0, 0] width 0 height 0
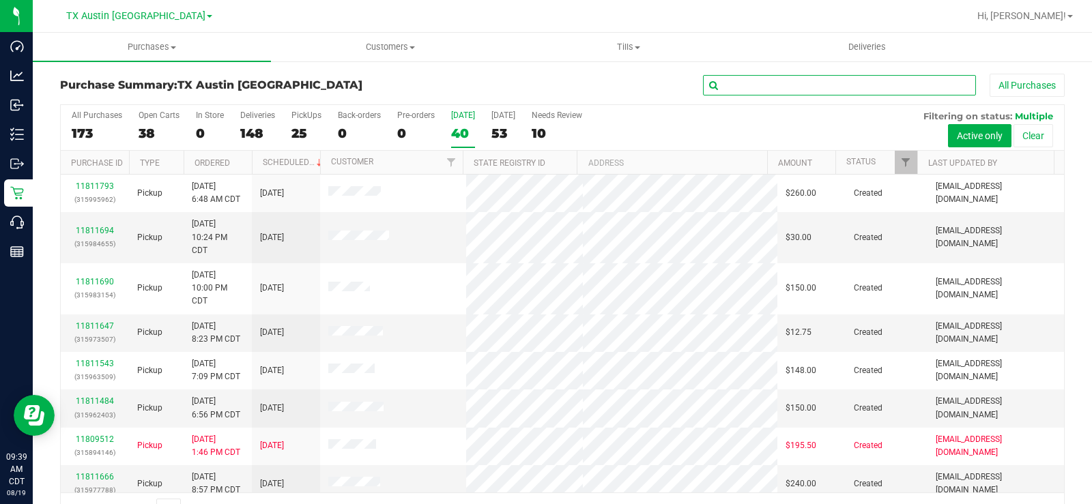
click at [753, 77] on input "text" at bounding box center [839, 85] width 273 height 20
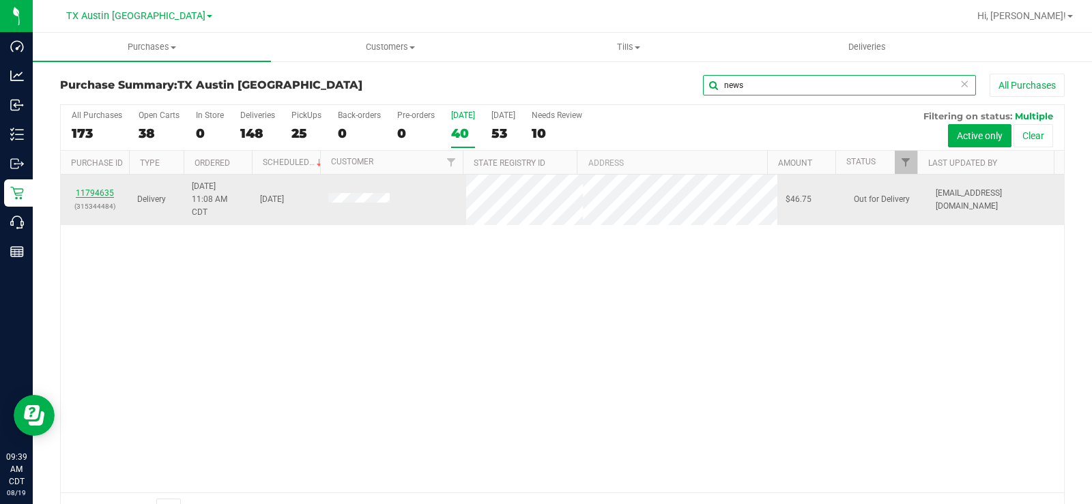
type input "news"
click at [94, 190] on link "11794635" at bounding box center [95, 193] width 38 height 10
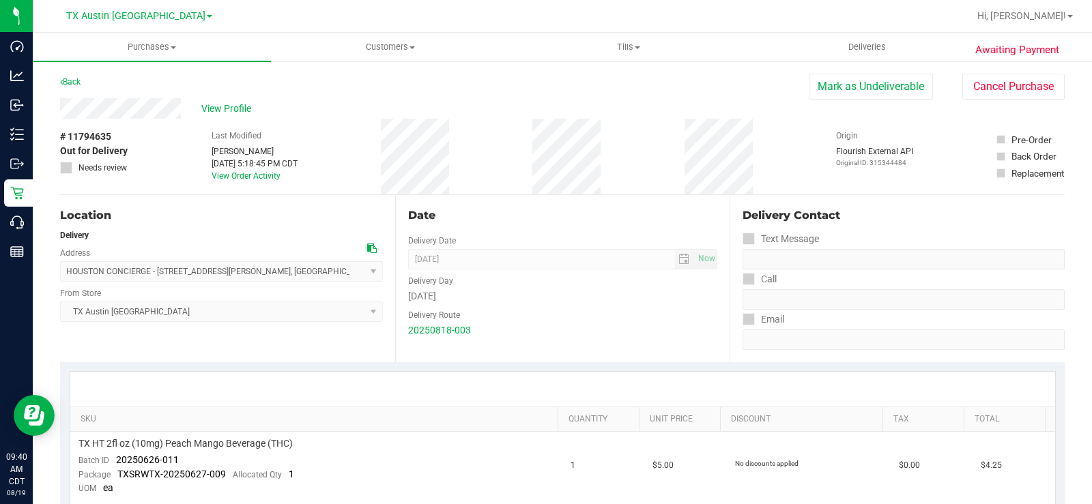
click at [122, 111] on div "View Profile" at bounding box center [434, 108] width 749 height 20
click at [534, 278] on div "Delivery Day" at bounding box center [563, 280] width 310 height 20
